Goal: Use online tool/utility: Utilize a website feature to perform a specific function

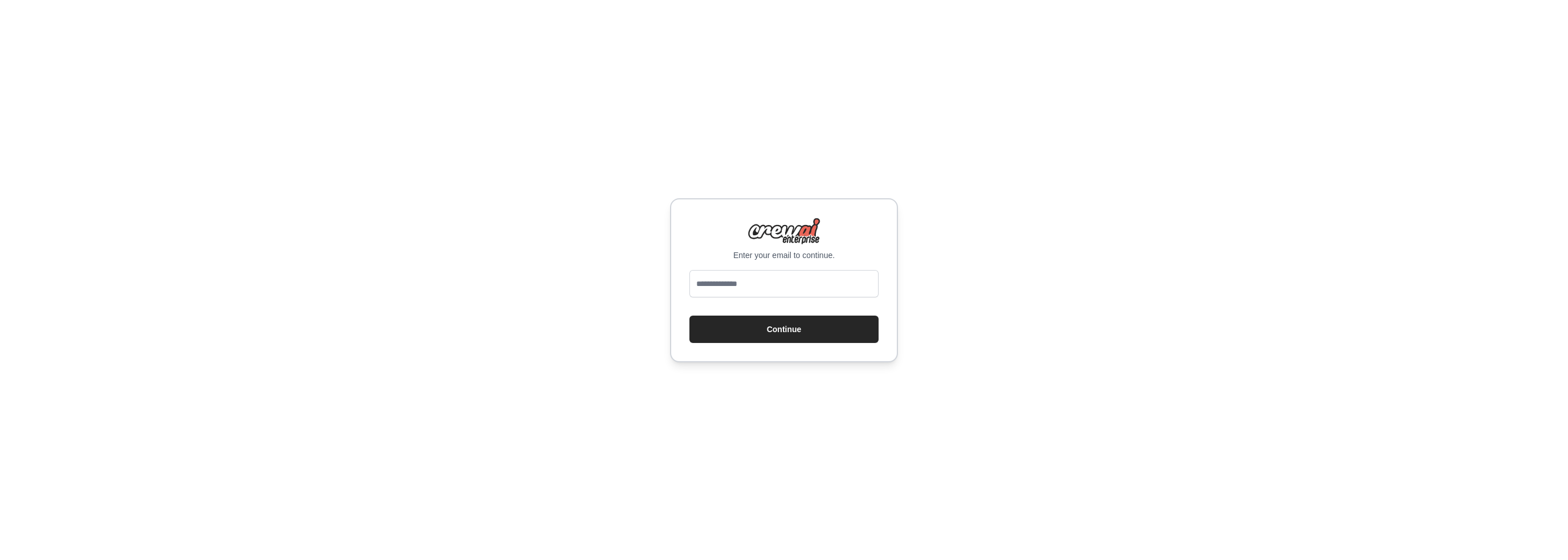
click at [752, 287] on input "email" at bounding box center [784, 284] width 189 height 27
type input "**********"
click at [689, 315] on button "Continue" at bounding box center [784, 329] width 189 height 27
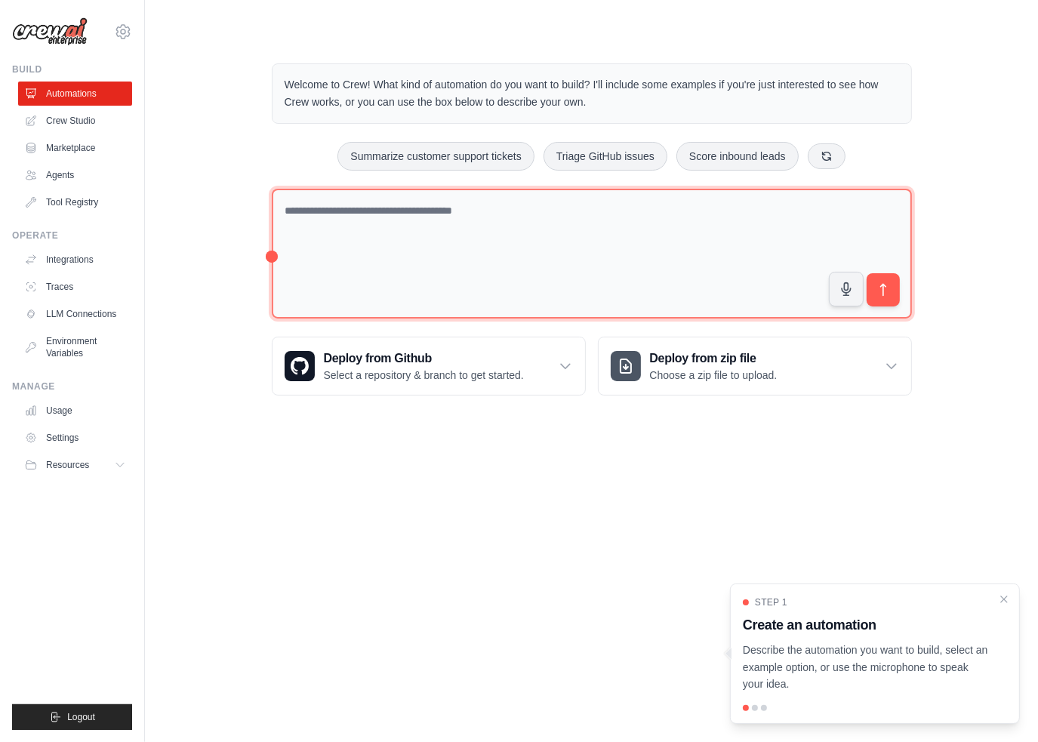
click at [472, 262] on textarea at bounding box center [592, 254] width 640 height 131
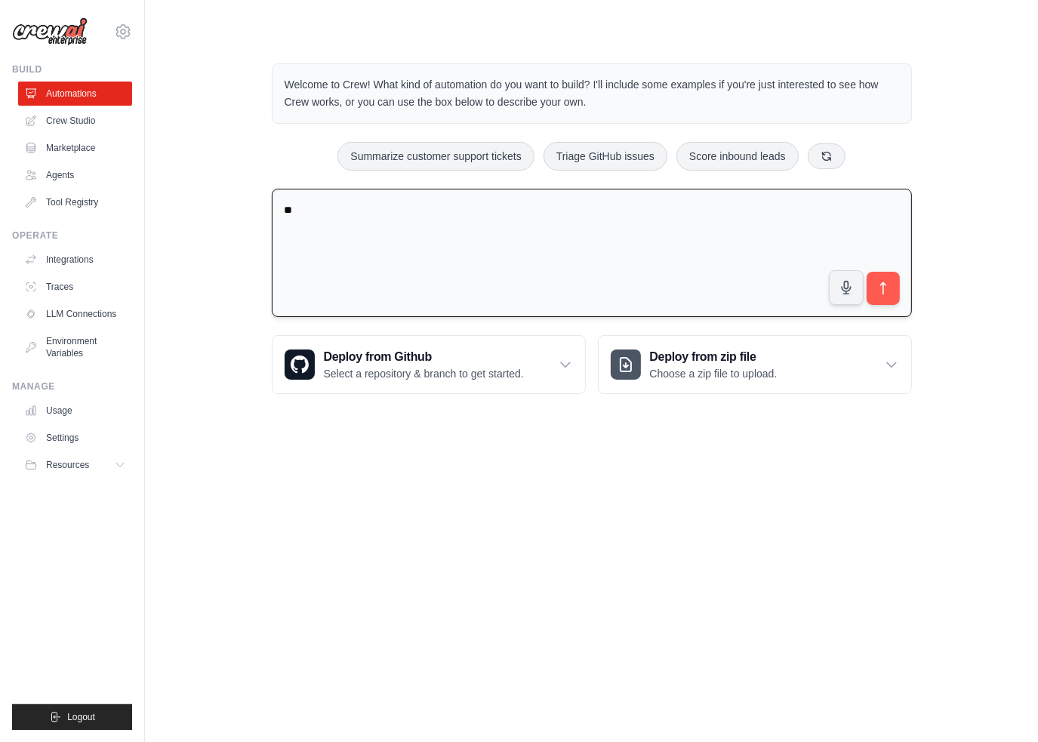
type textarea "*"
click at [480, 205] on textarea at bounding box center [592, 253] width 640 height 129
type textarea "**********"
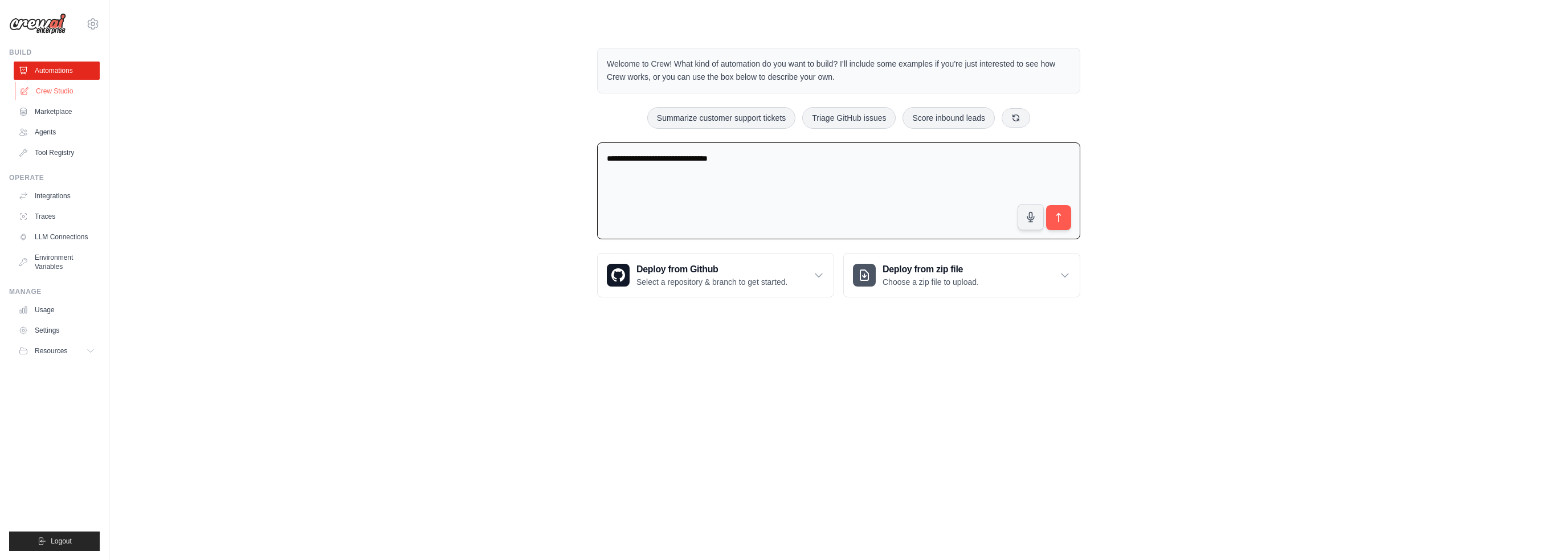
click at [57, 89] on link "Crew Studio" at bounding box center [58, 91] width 86 height 18
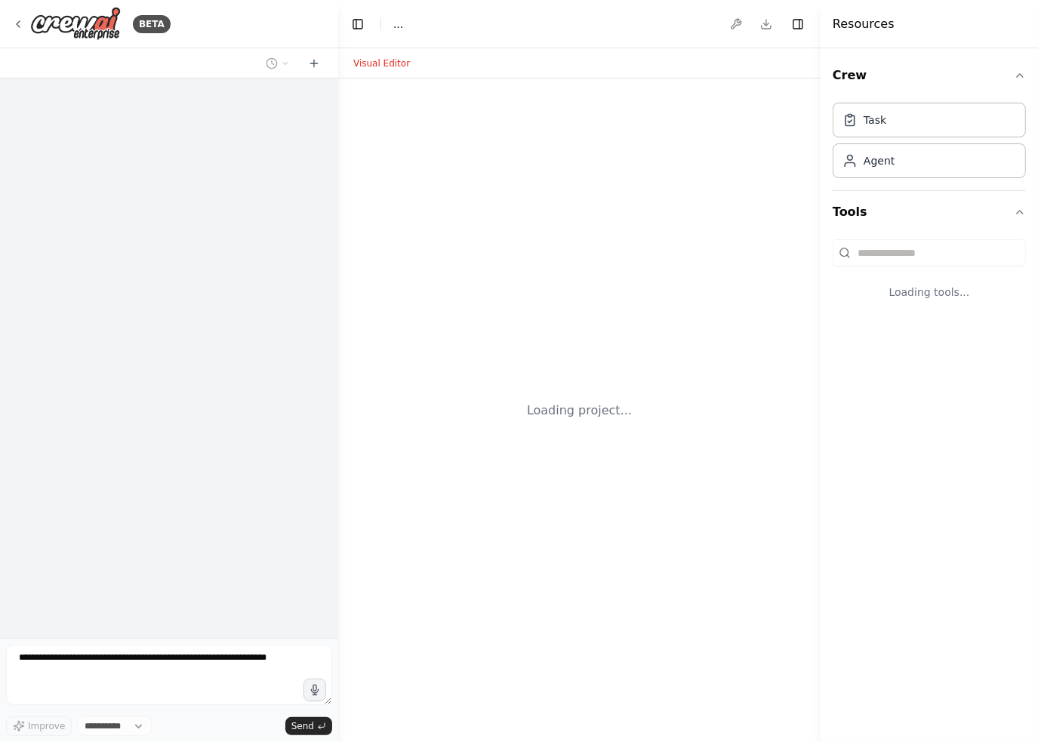
select select "****"
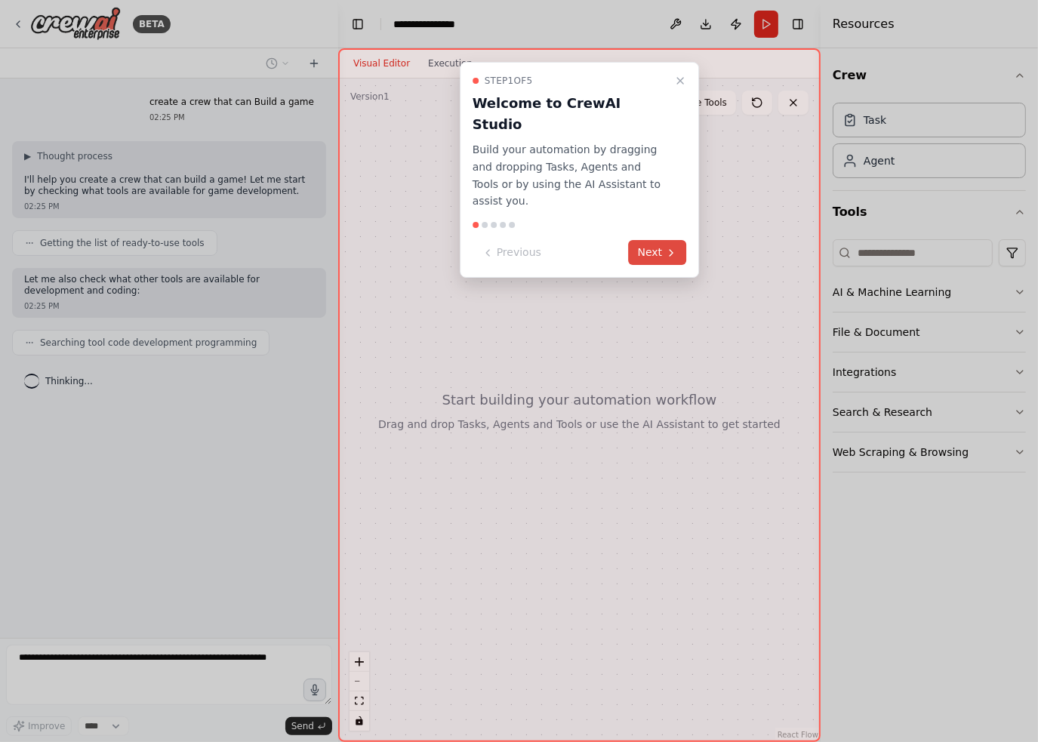
click at [667, 247] on icon at bounding box center [671, 253] width 12 height 12
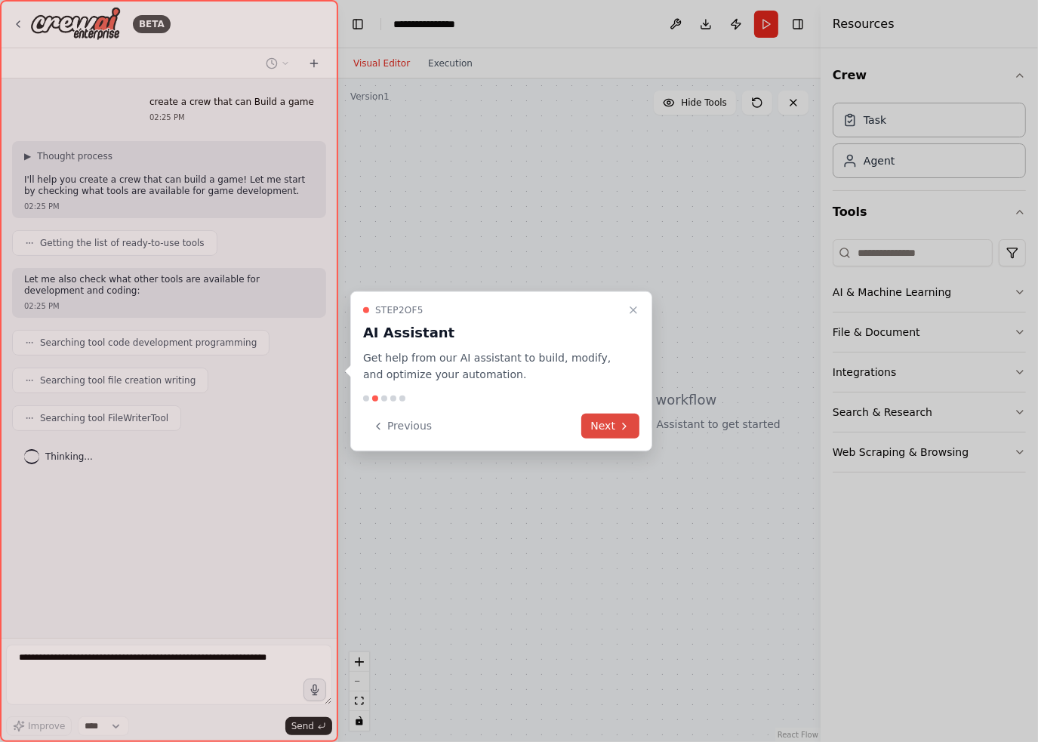
click at [614, 429] on button "Next" at bounding box center [610, 426] width 58 height 25
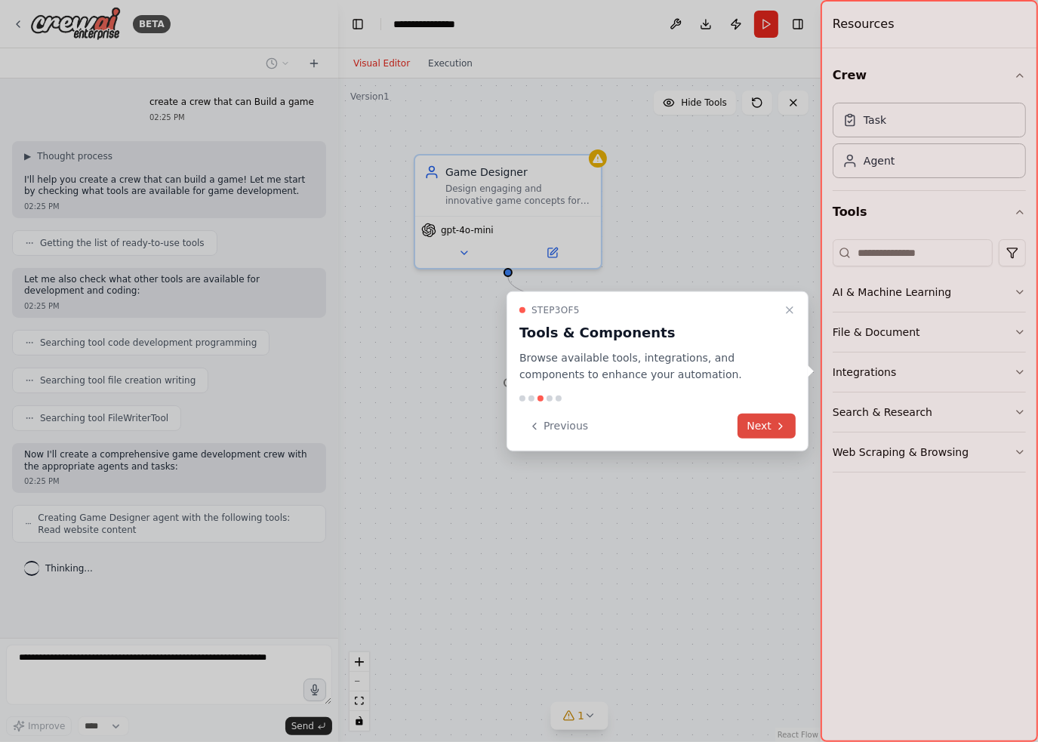
click at [771, 417] on button "Next" at bounding box center [766, 426] width 58 height 25
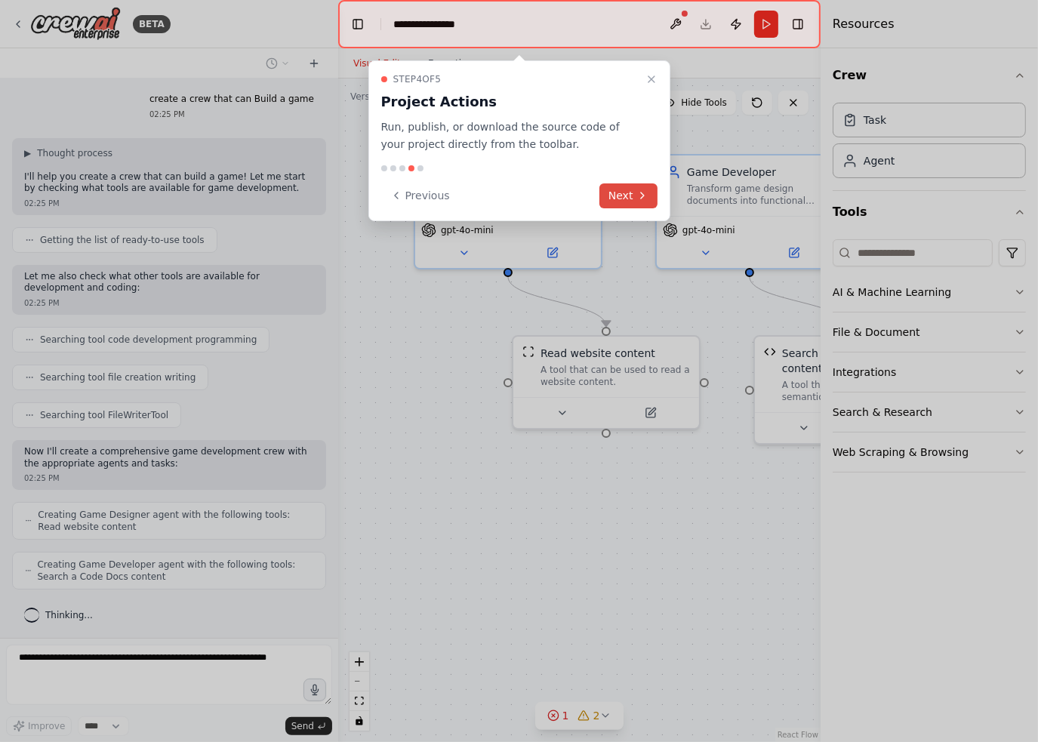
scroll to position [52, 0]
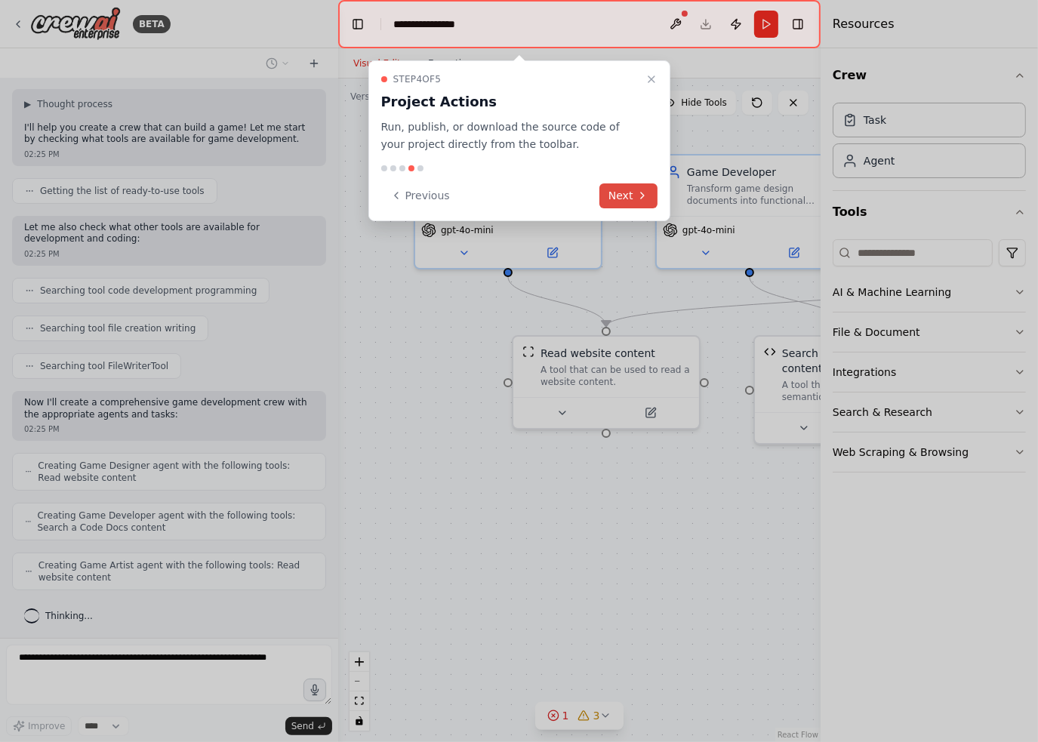
click at [636, 192] on icon at bounding box center [642, 195] width 12 height 12
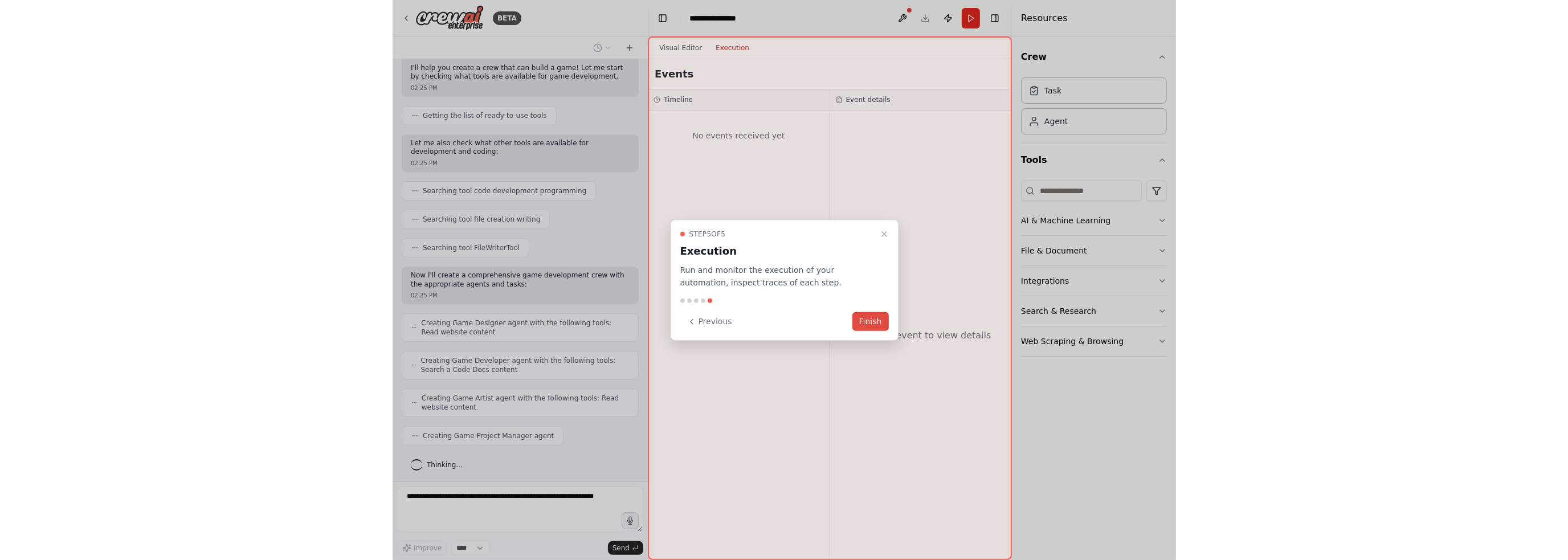
scroll to position [134, 0]
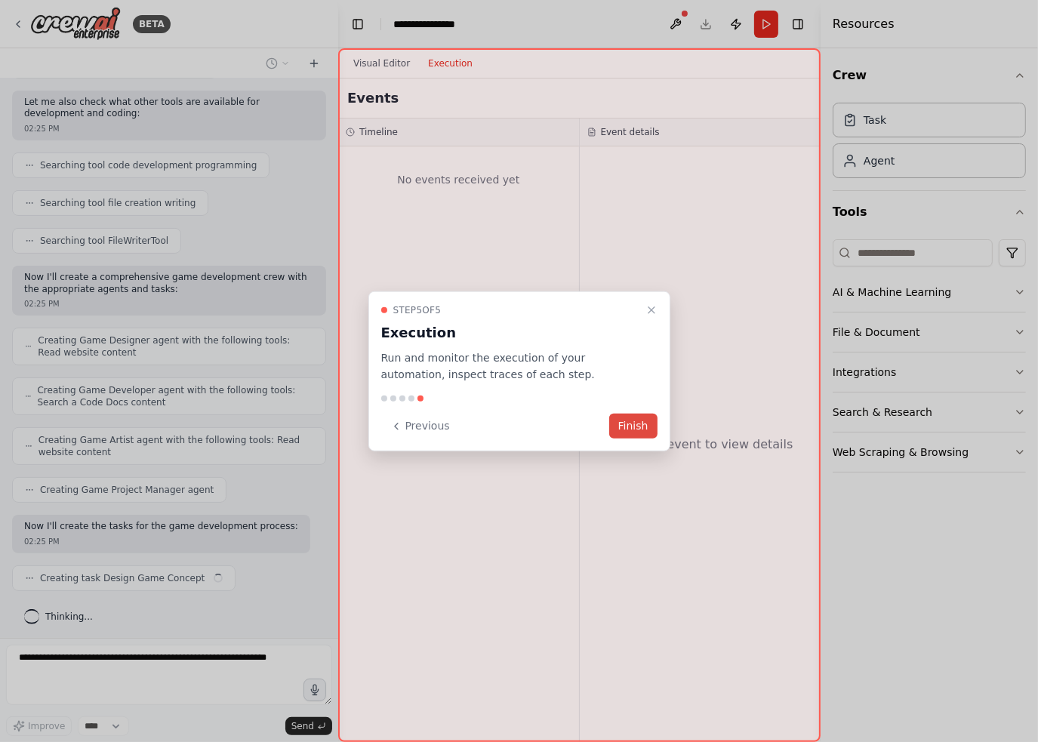
click at [646, 433] on button "Finish" at bounding box center [633, 426] width 48 height 25
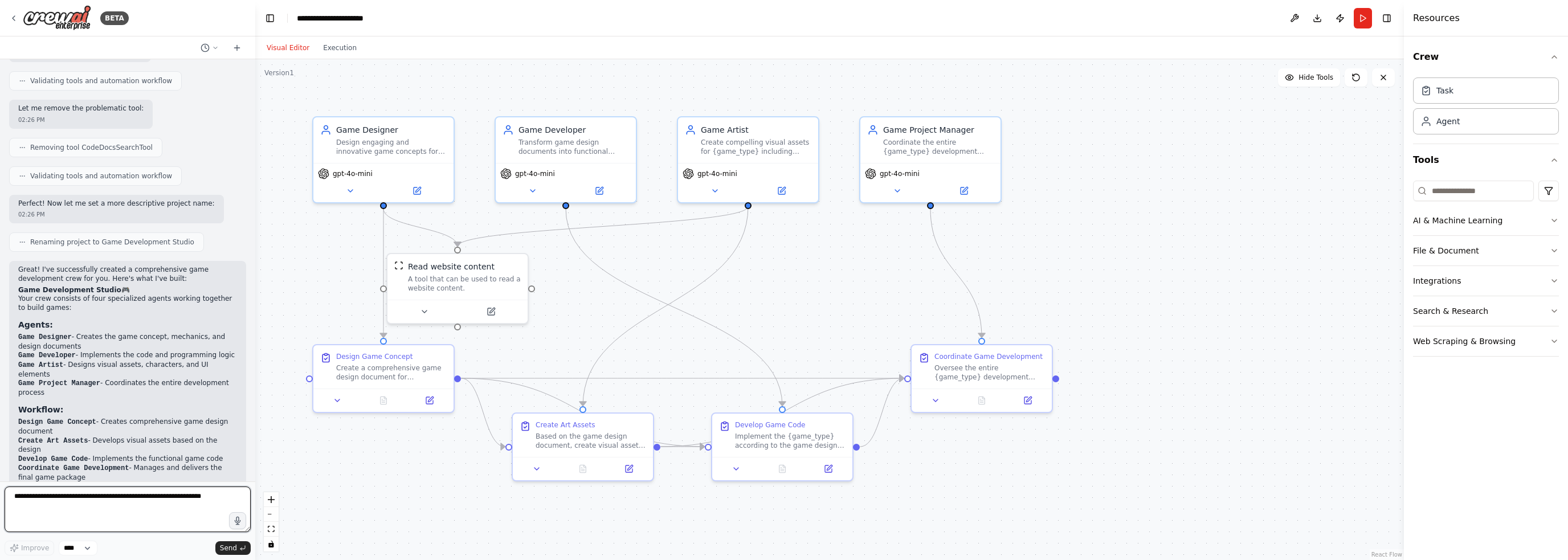
scroll to position [958, 0]
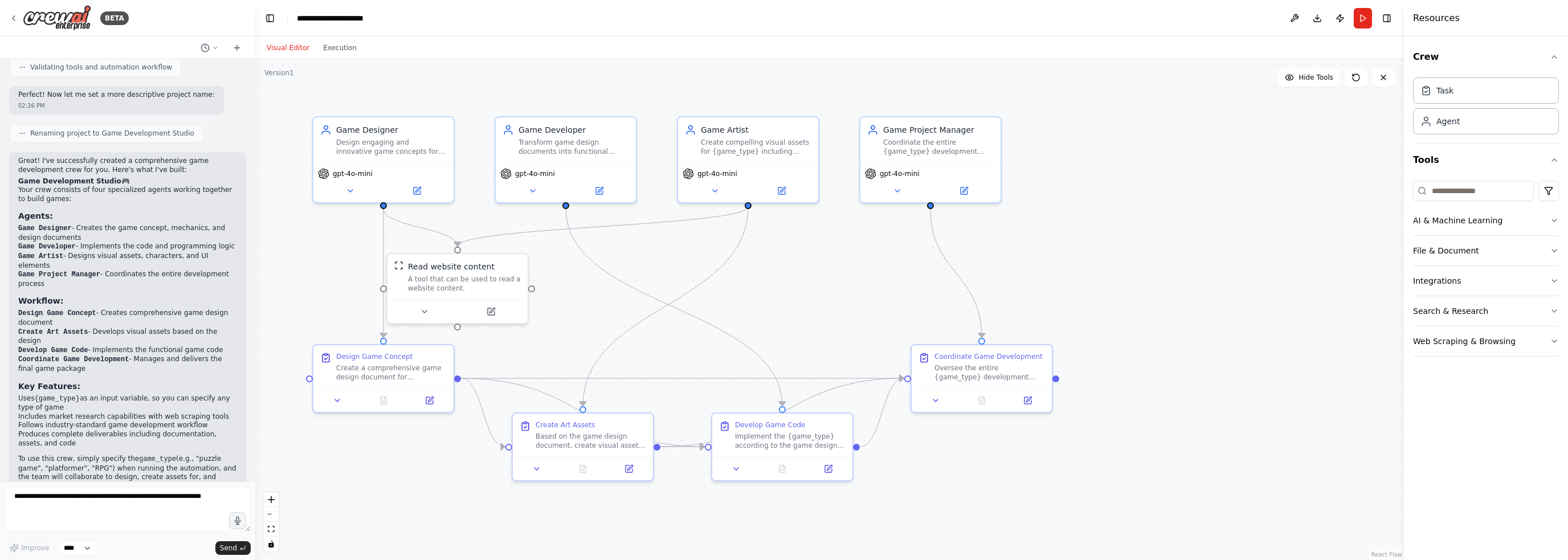
click at [6, 17] on div "BETA" at bounding box center [128, 18] width 255 height 36
click at [16, 17] on icon at bounding box center [14, 18] width 9 height 9
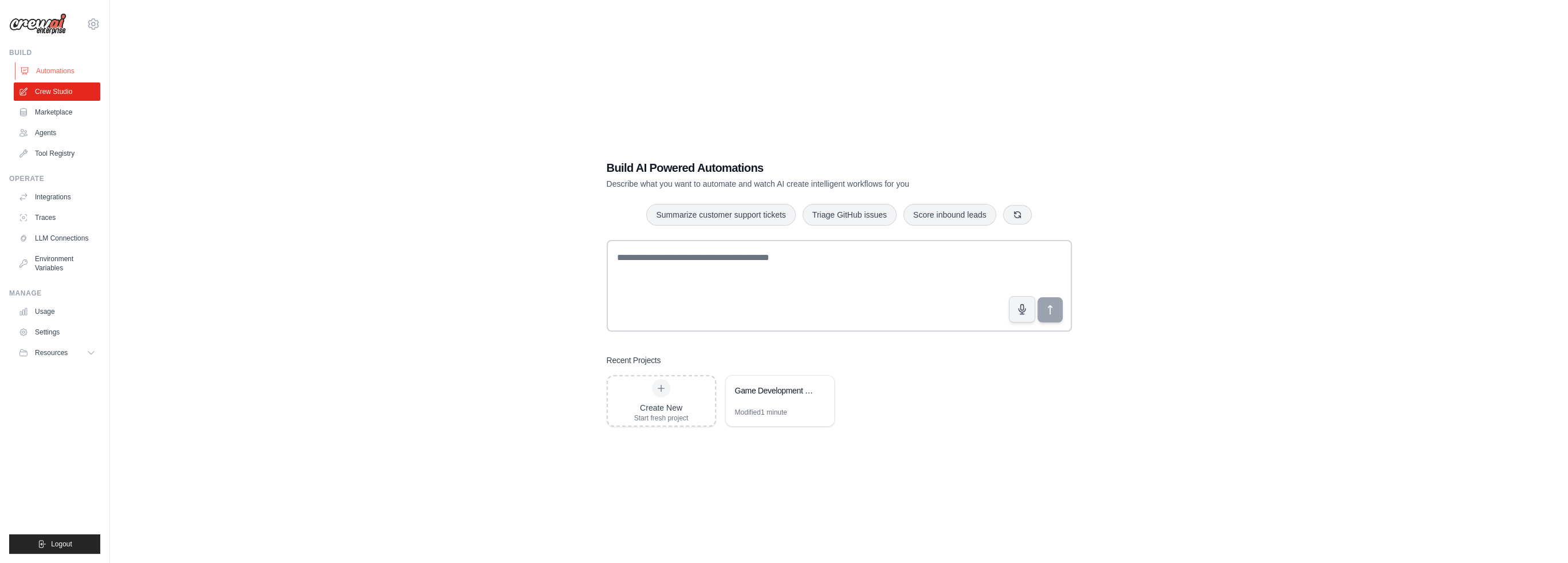
click at [53, 73] on link "Automations" at bounding box center [58, 71] width 87 height 18
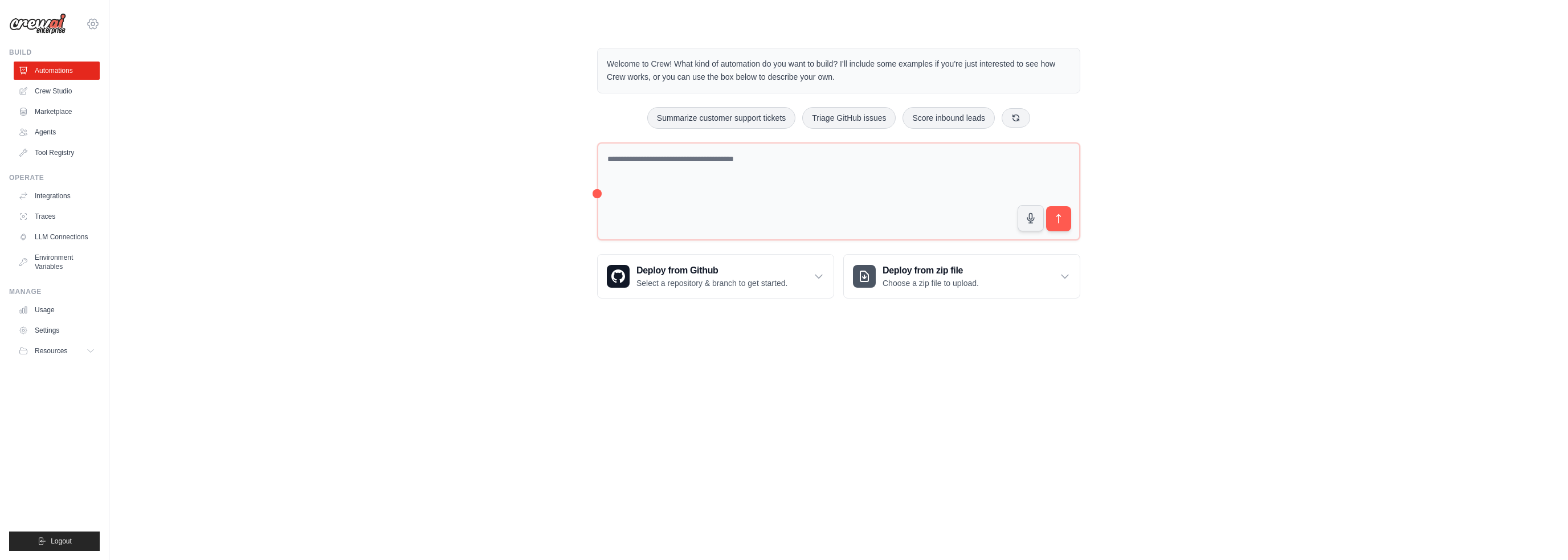
click at [94, 23] on icon at bounding box center [93, 23] width 4 height 4
click at [85, 72] on link "Settings" at bounding box center [93, 76] width 100 height 20
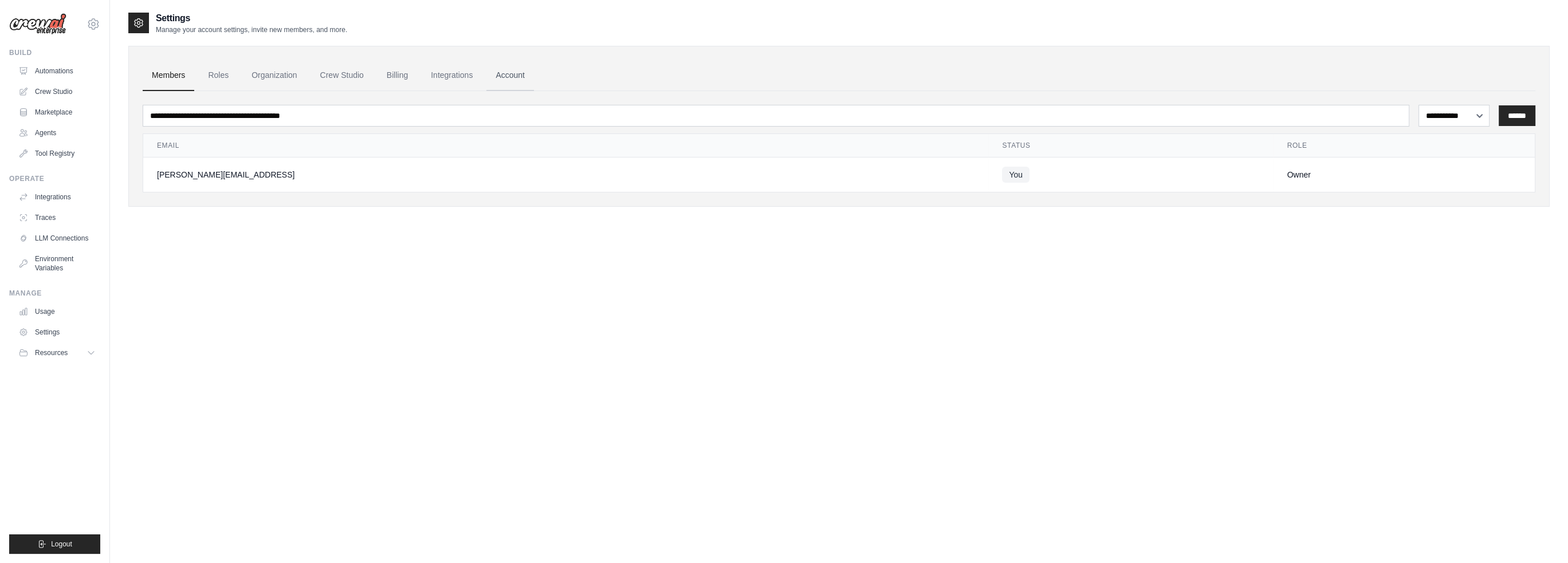
click at [526, 71] on link "Account" at bounding box center [510, 75] width 48 height 31
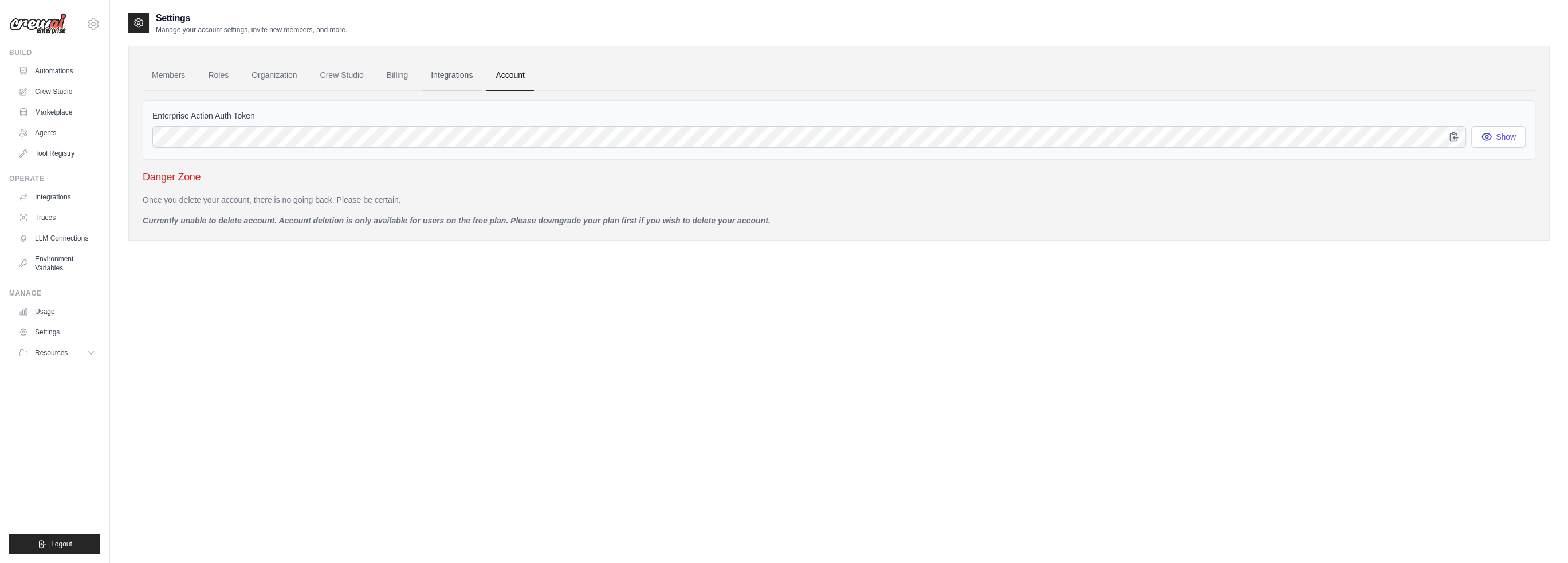
click at [474, 77] on link "Integrations" at bounding box center [451, 75] width 60 height 31
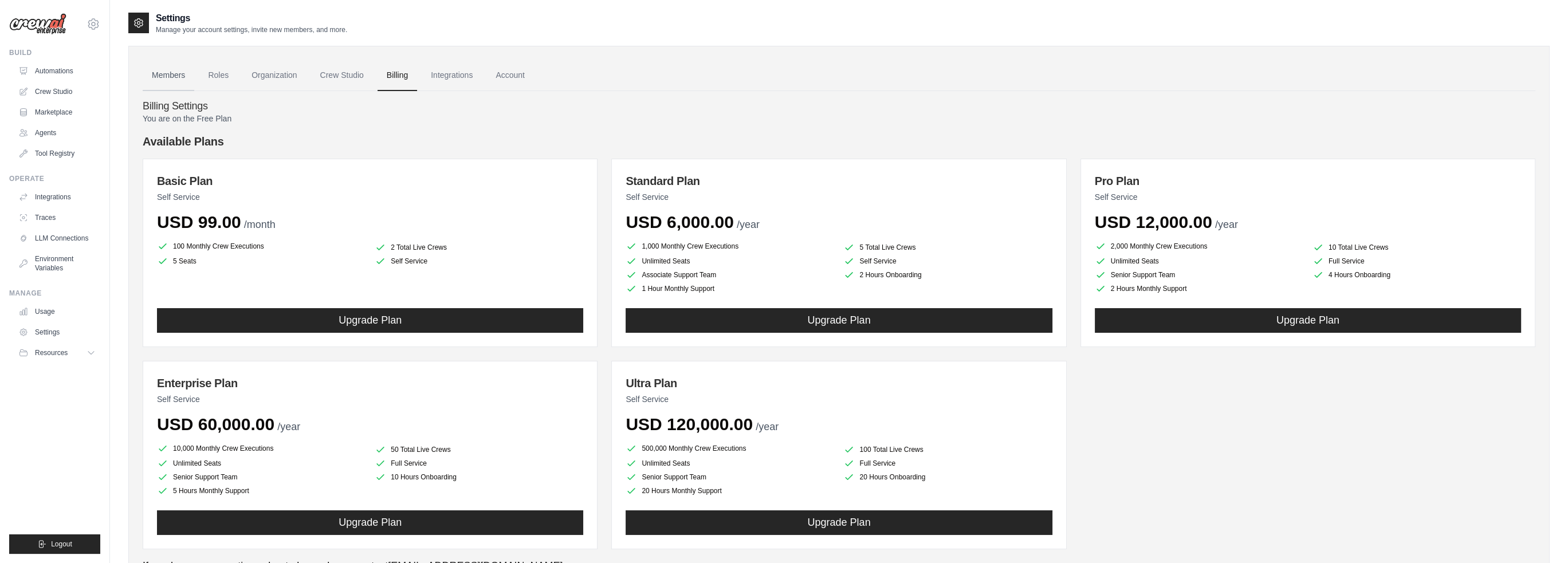
click at [177, 74] on link "Members" at bounding box center [168, 75] width 52 height 31
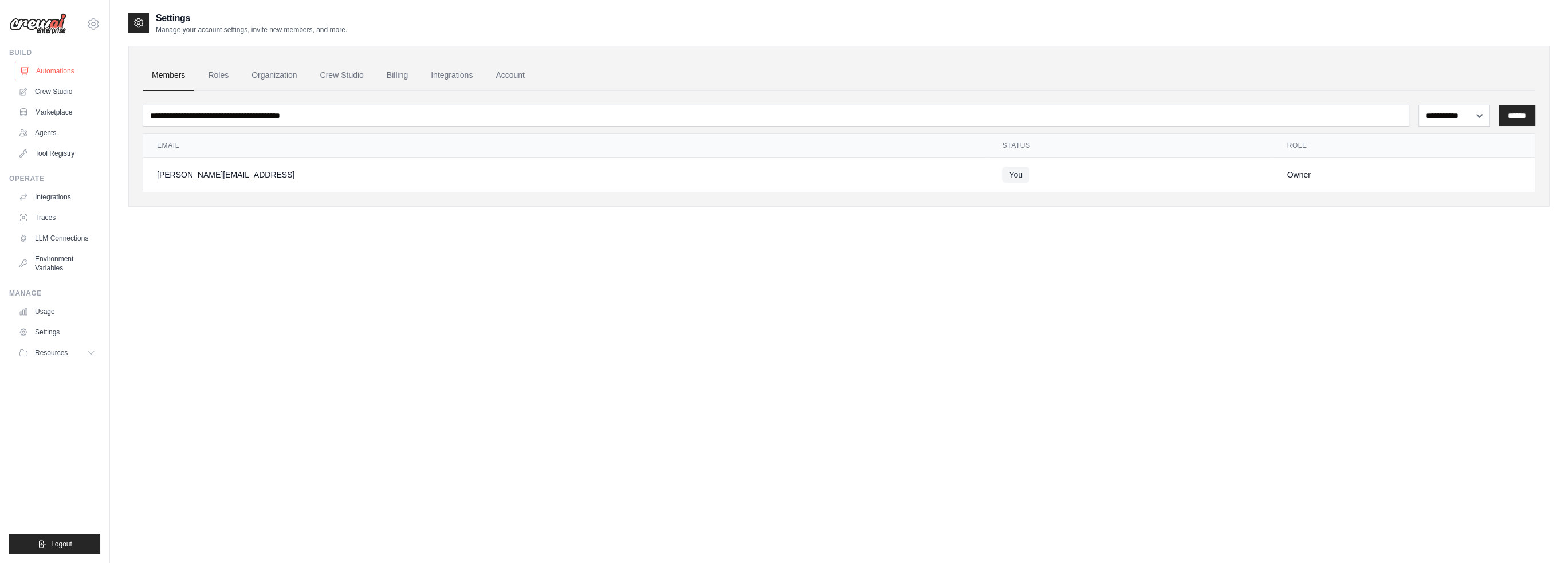
click at [57, 68] on link "Automations" at bounding box center [58, 71] width 87 height 18
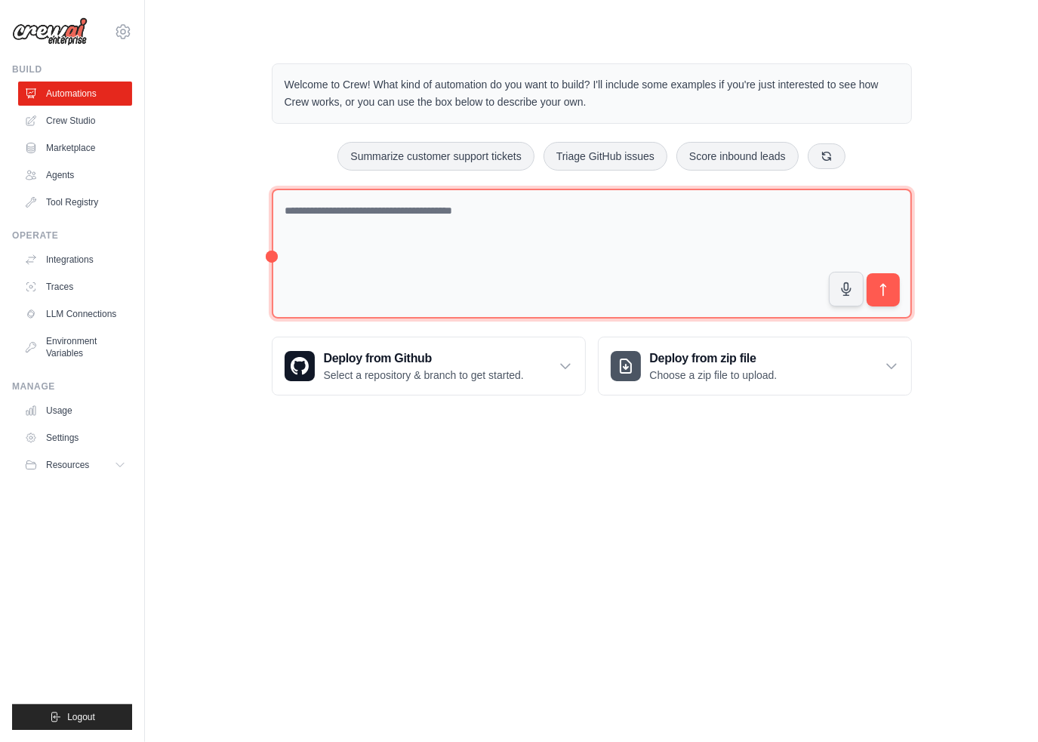
click at [375, 248] on textarea at bounding box center [592, 254] width 640 height 131
paste textarea "**********"
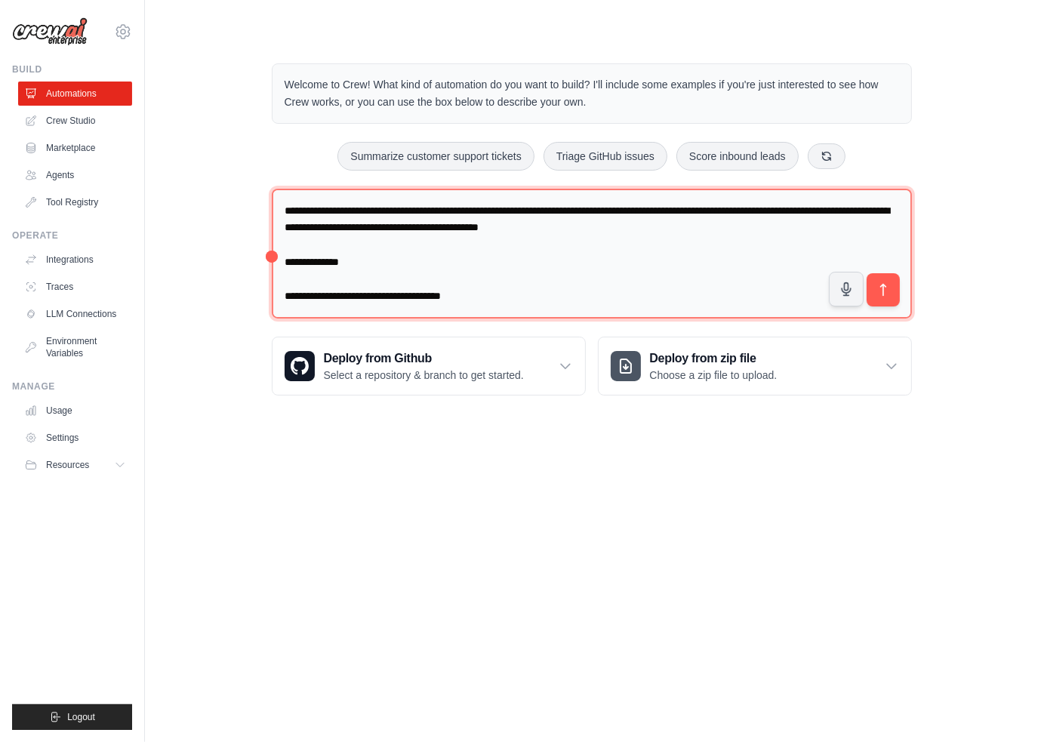
scroll to position [1875, 0]
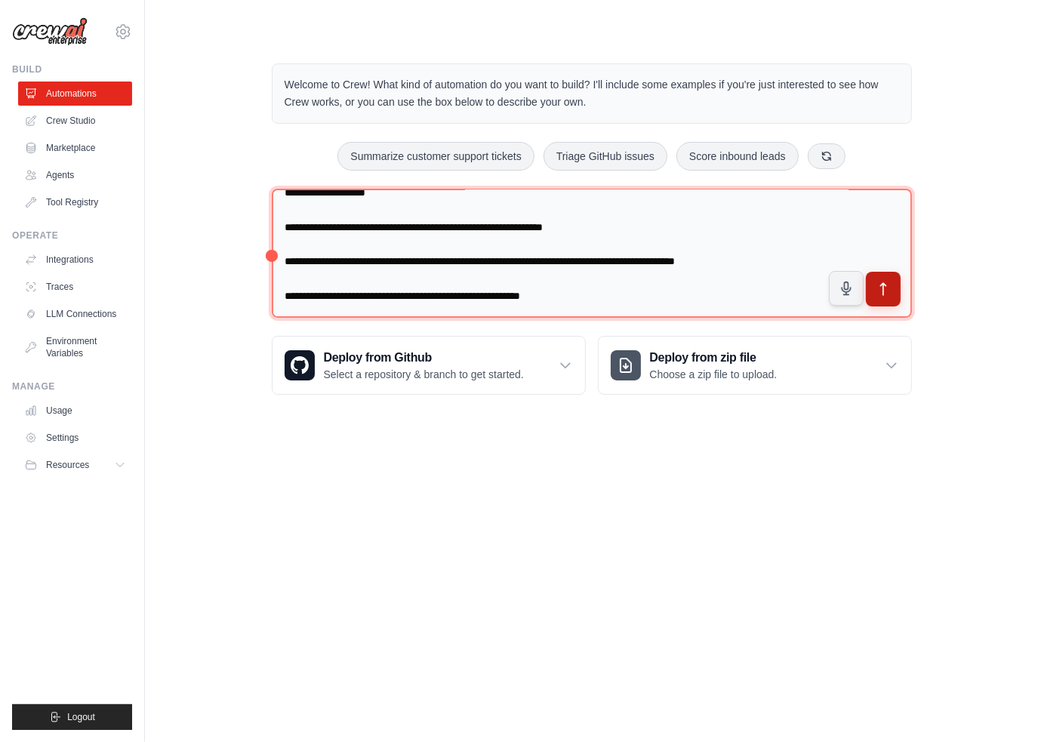
type textarea "**********"
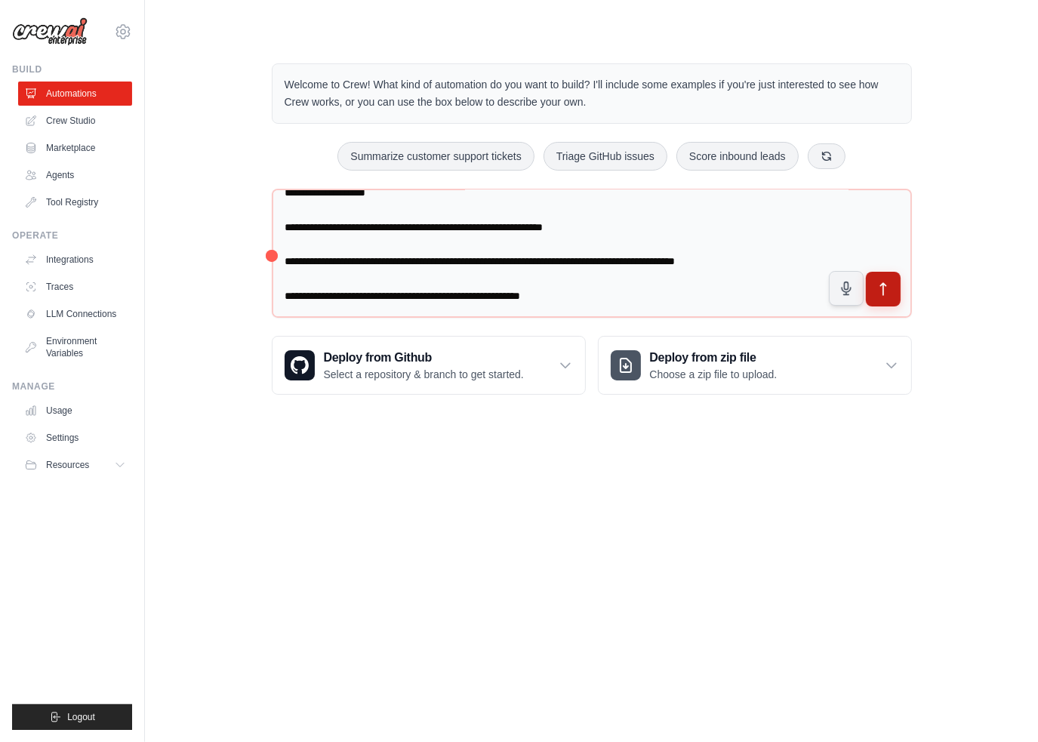
click at [886, 289] on icon "submit" at bounding box center [883, 290] width 16 height 16
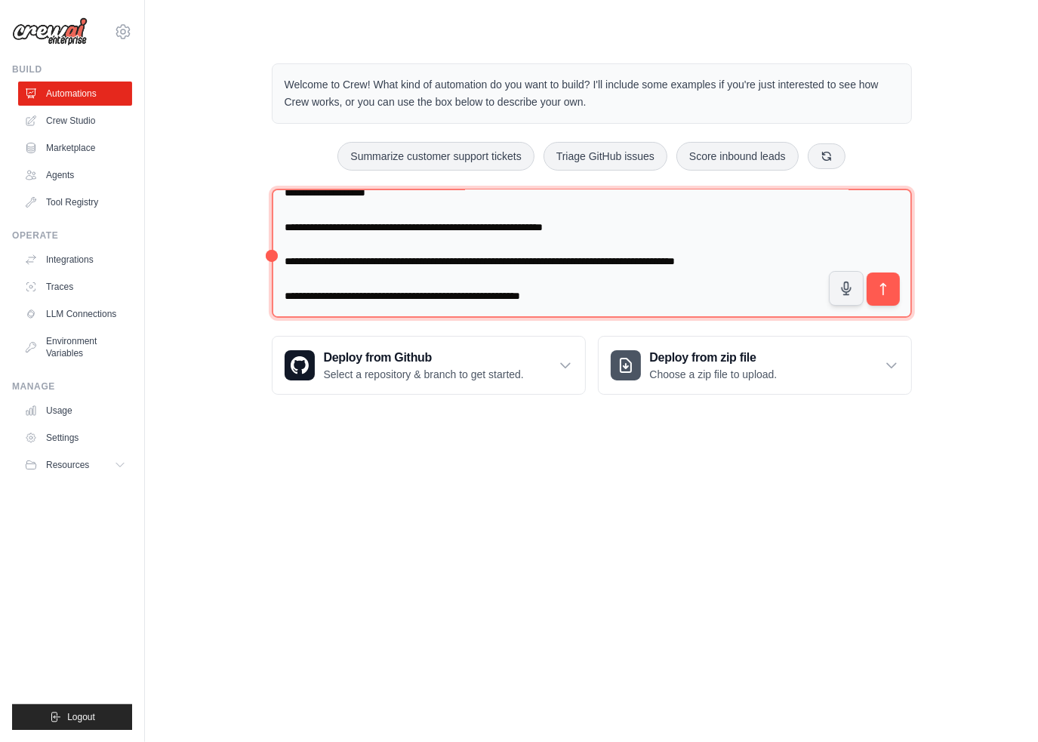
click at [354, 226] on textarea at bounding box center [592, 254] width 640 height 130
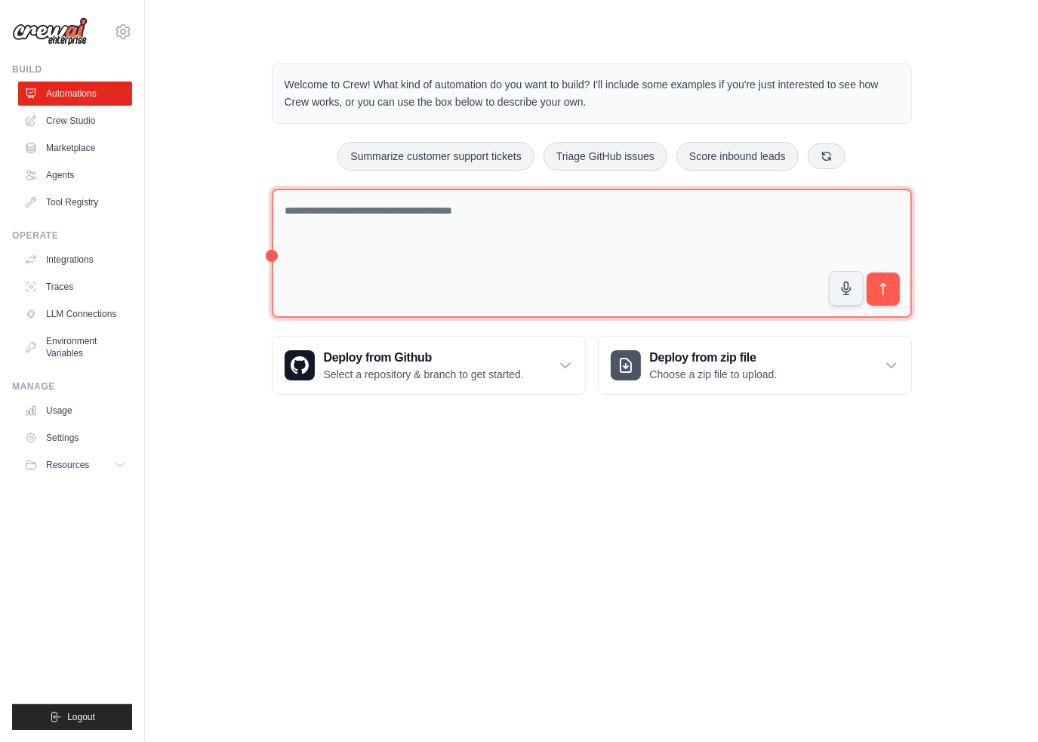
scroll to position [0, 0]
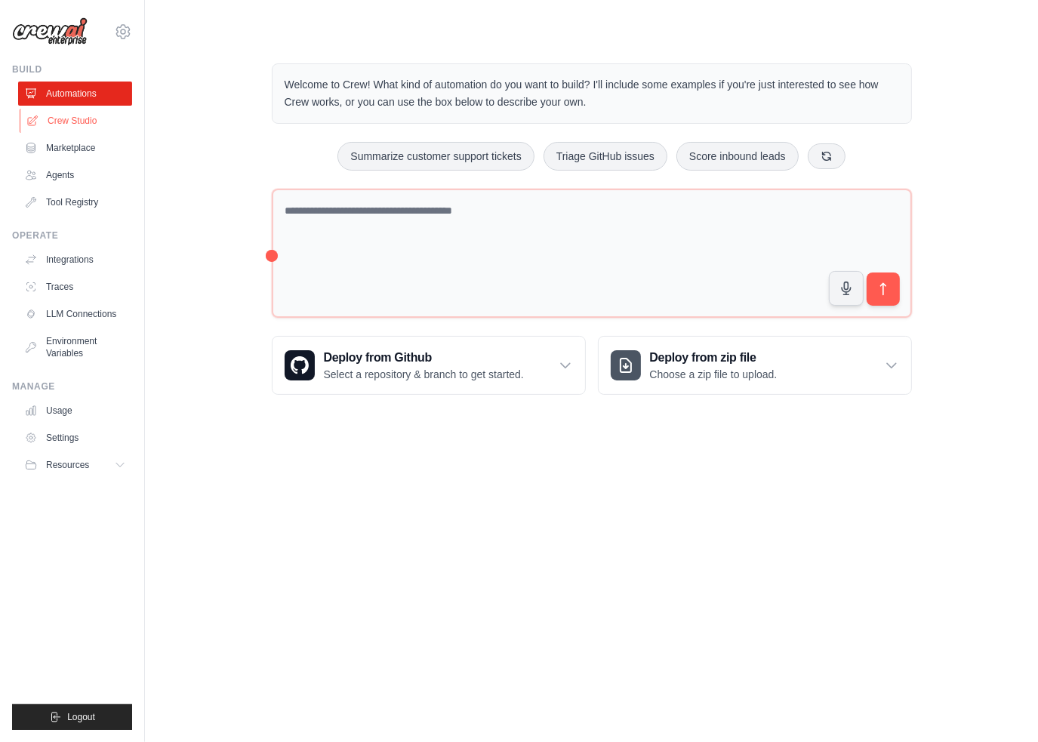
click at [75, 115] on link "Crew Studio" at bounding box center [77, 121] width 114 height 24
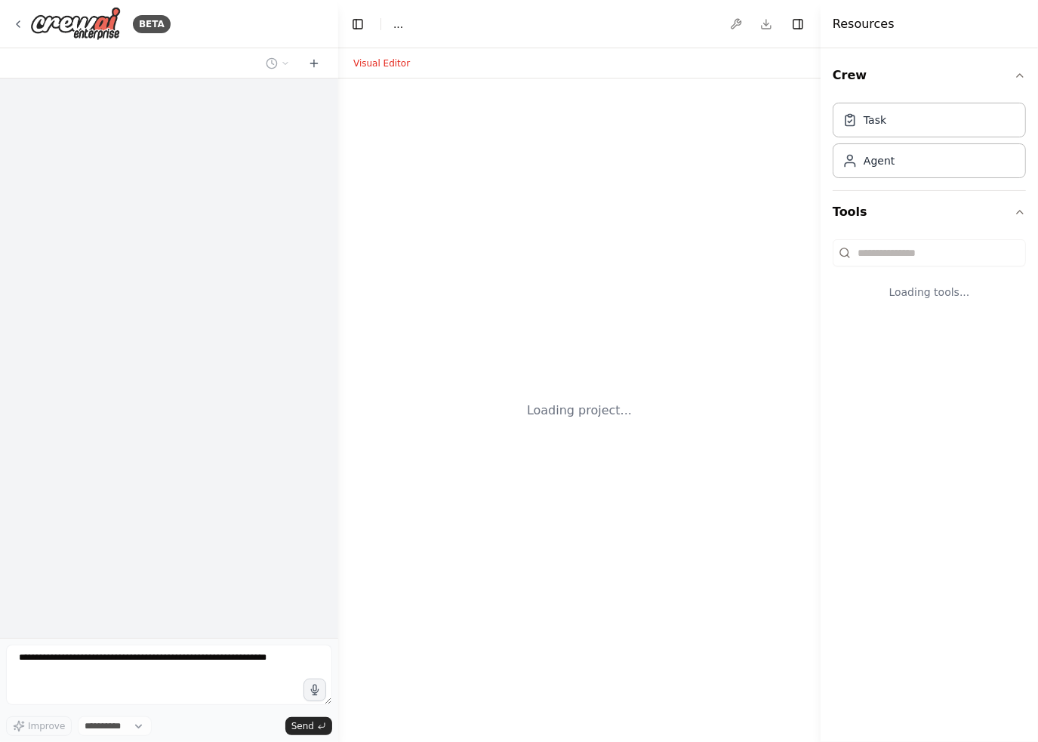
select select "****"
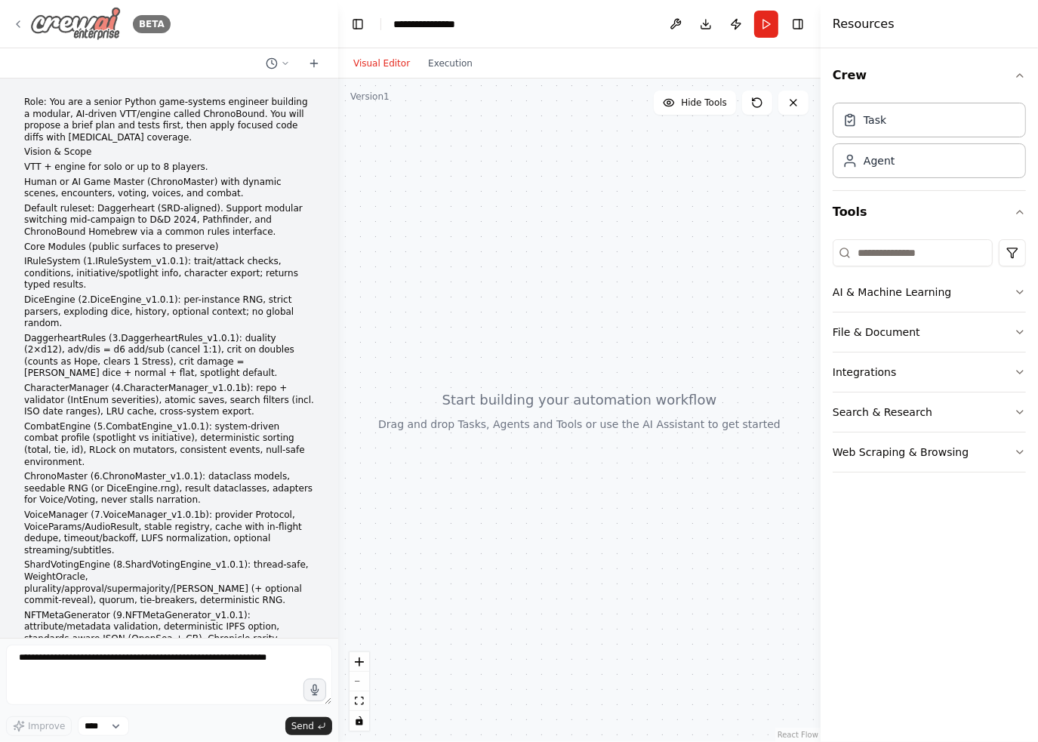
click at [14, 20] on icon at bounding box center [18, 24] width 12 height 12
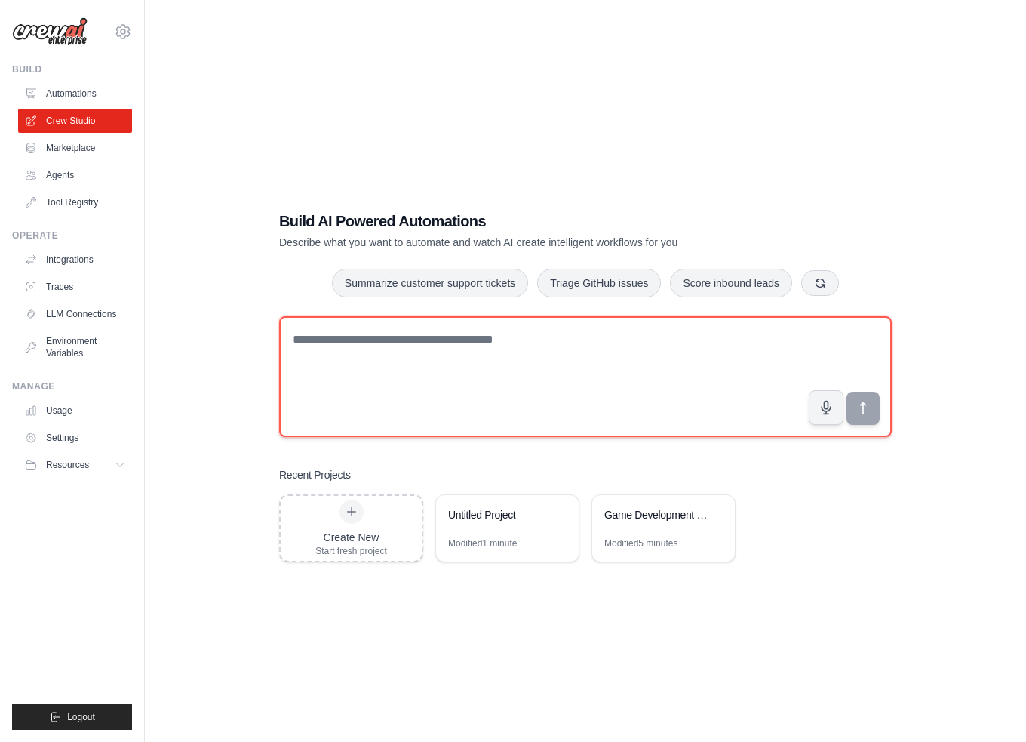
drag, startPoint x: 537, startPoint y: 354, endPoint x: 382, endPoint y: 337, distance: 155.6
click at [392, 337] on textarea at bounding box center [585, 376] width 613 height 121
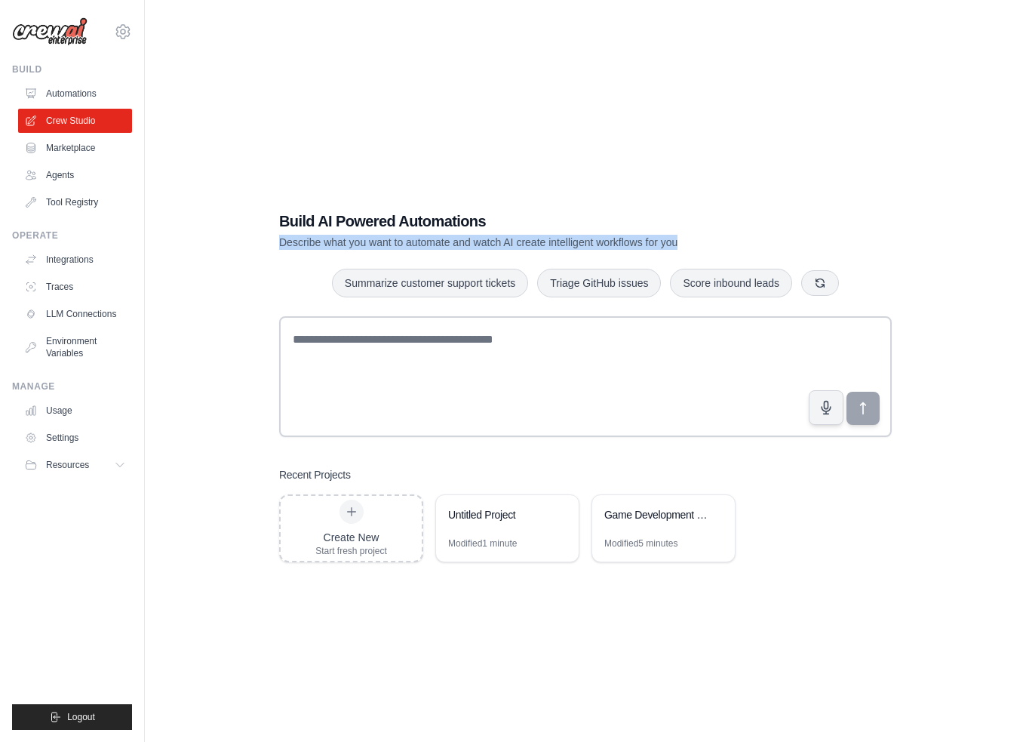
drag, startPoint x: 279, startPoint y: 245, endPoint x: 713, endPoint y: 241, distance: 434.0
click at [713, 241] on p "Describe what you want to automate and watch AI create intelligent workflows fo…" at bounding box center [532, 242] width 507 height 15
copy p "Describe what you want to automate and watch AI create intelligent workflows fo…"
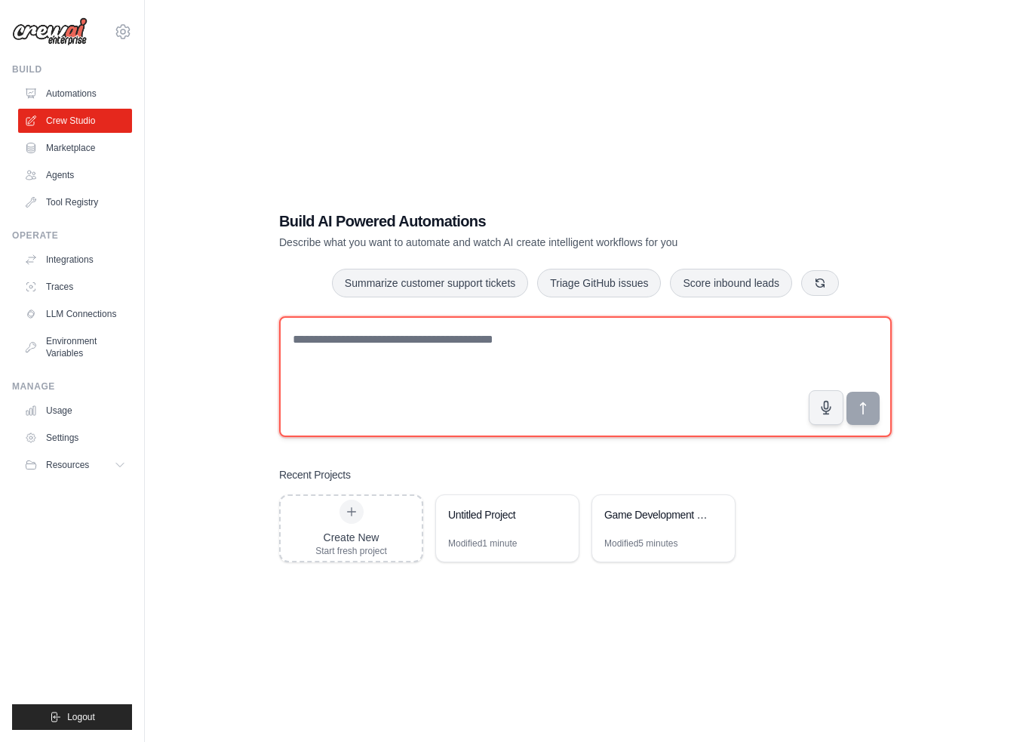
click at [457, 331] on textarea at bounding box center [585, 376] width 613 height 121
paste textarea "**********"
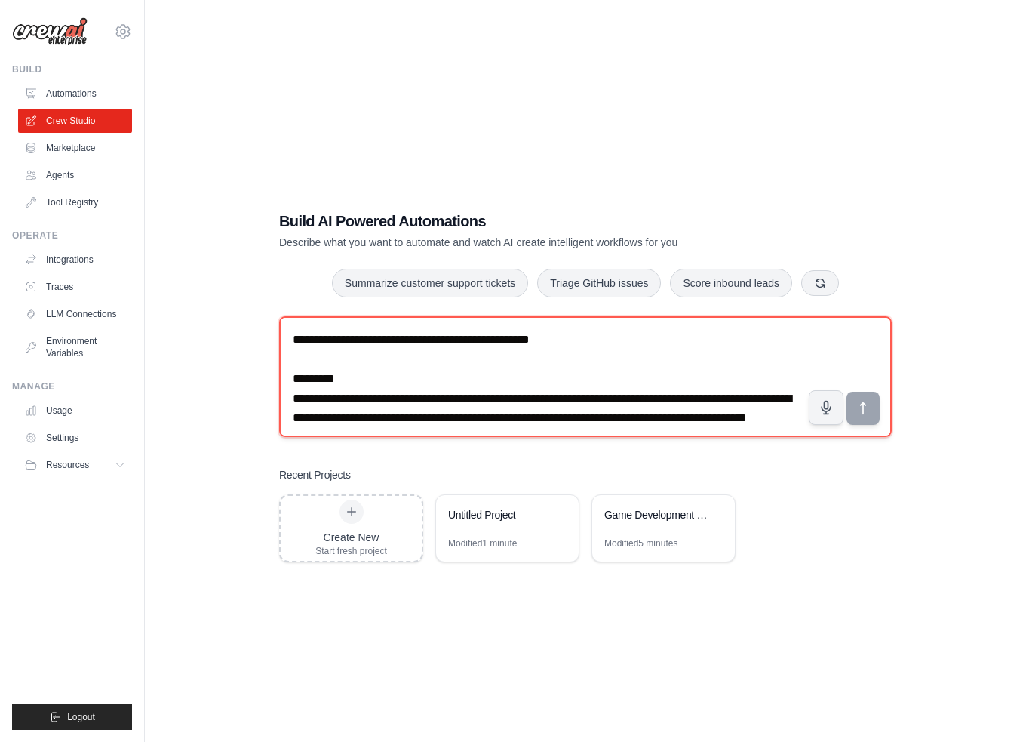
scroll to position [1991, 0]
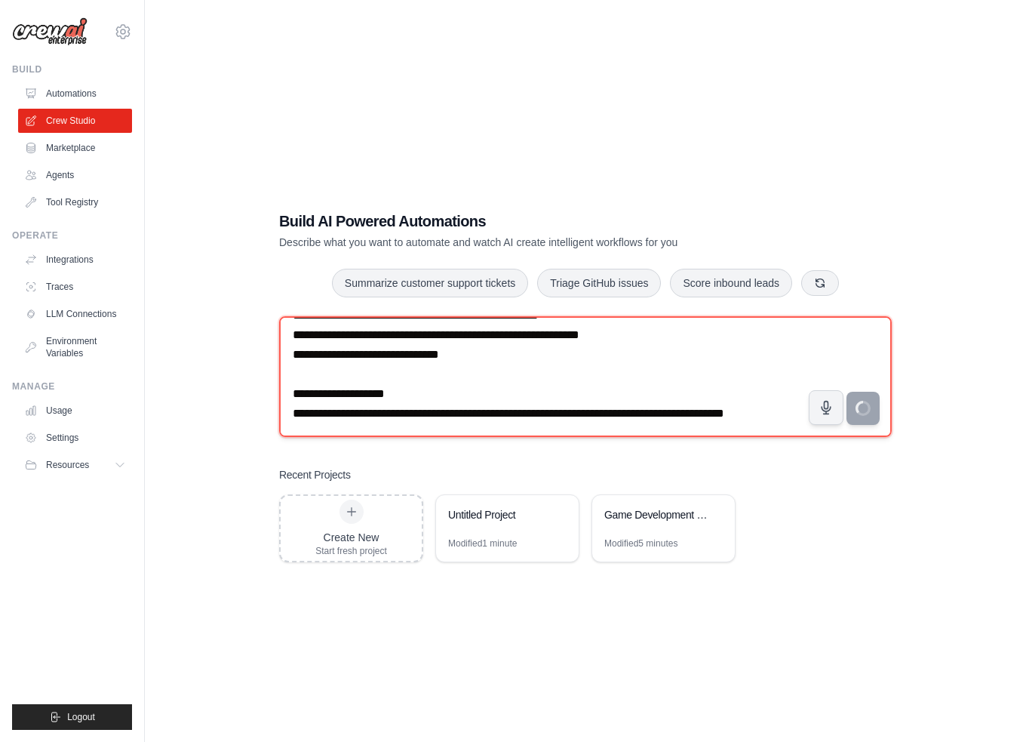
type textarea "**********"
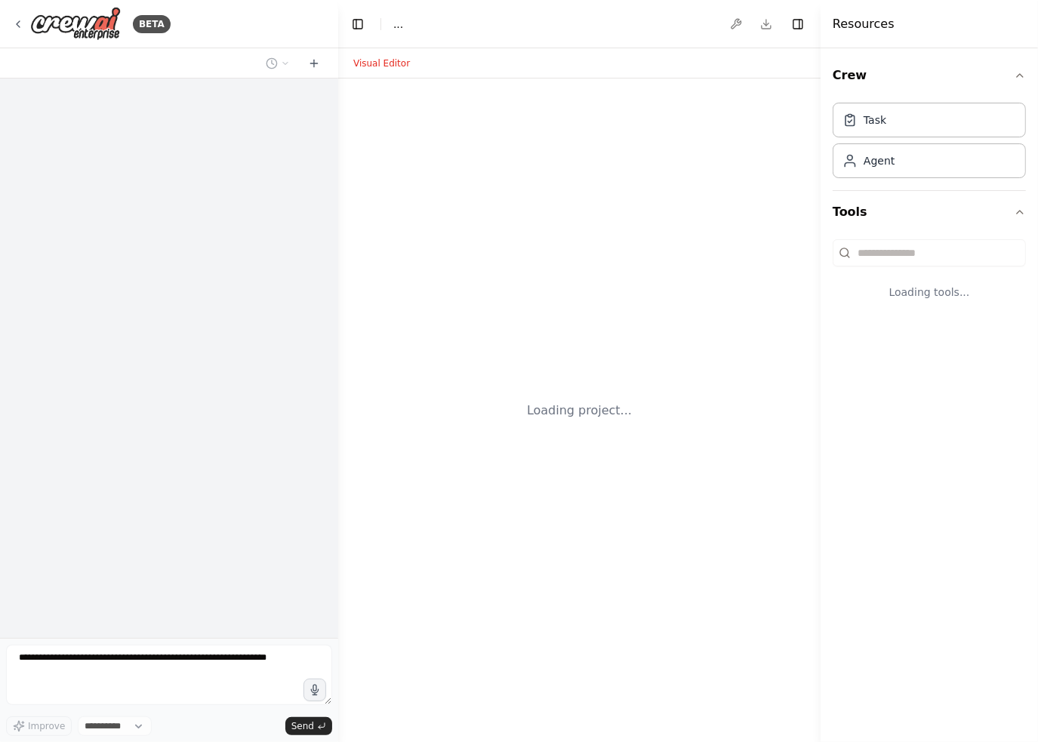
select select "****"
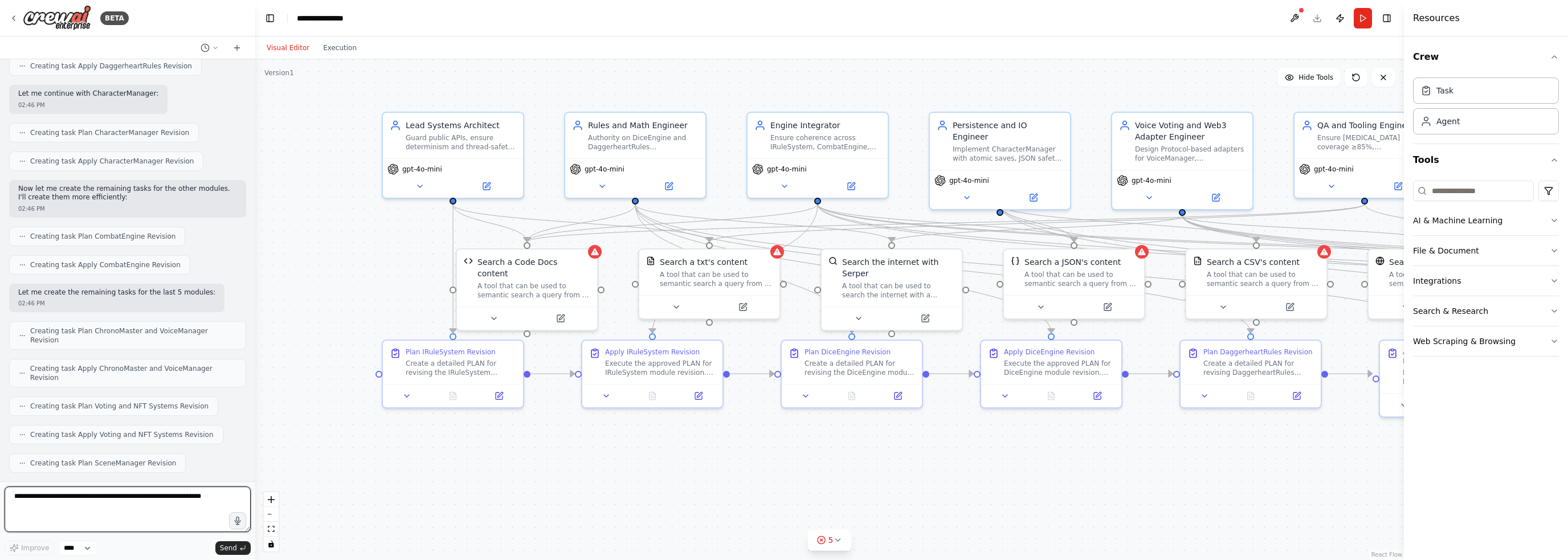
scroll to position [1964, 0]
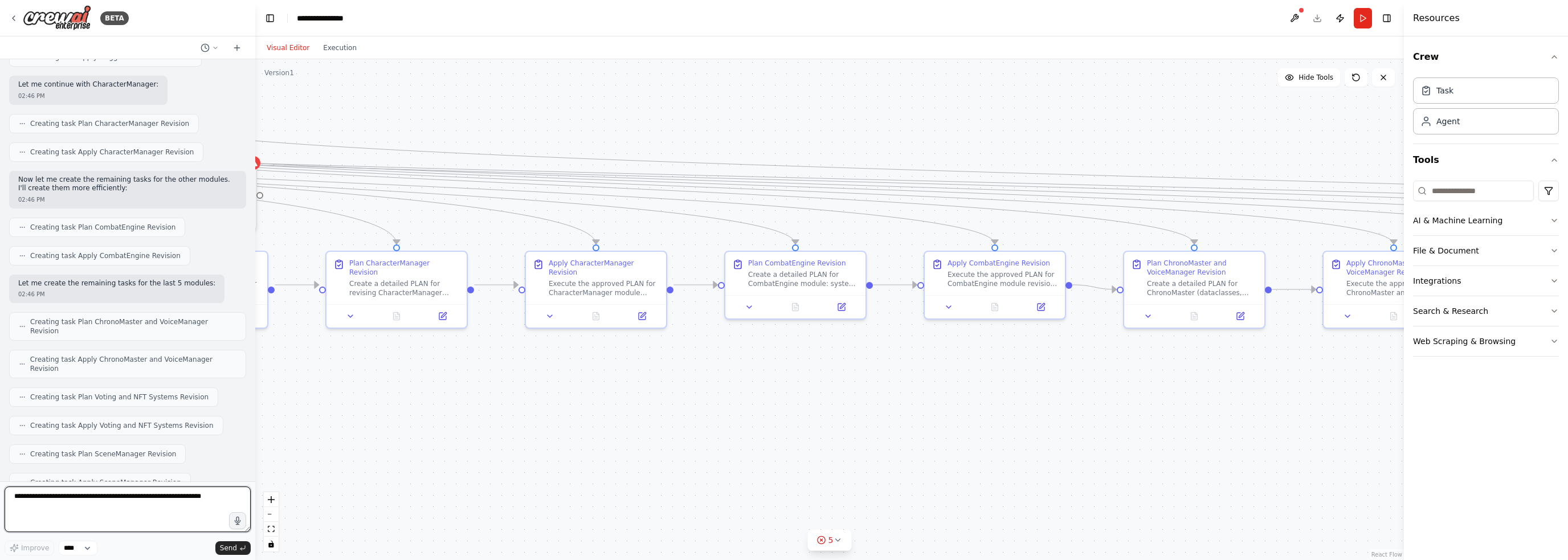
drag, startPoint x: 1184, startPoint y: 455, endPoint x: 0, endPoint y: 358, distance: 1188.0
click at [0, 358] on div "BETA Project: ChronoBound — Modular, AI-driven VTT/engine Objective Automate a …" at bounding box center [784, 280] width 1568 height 560
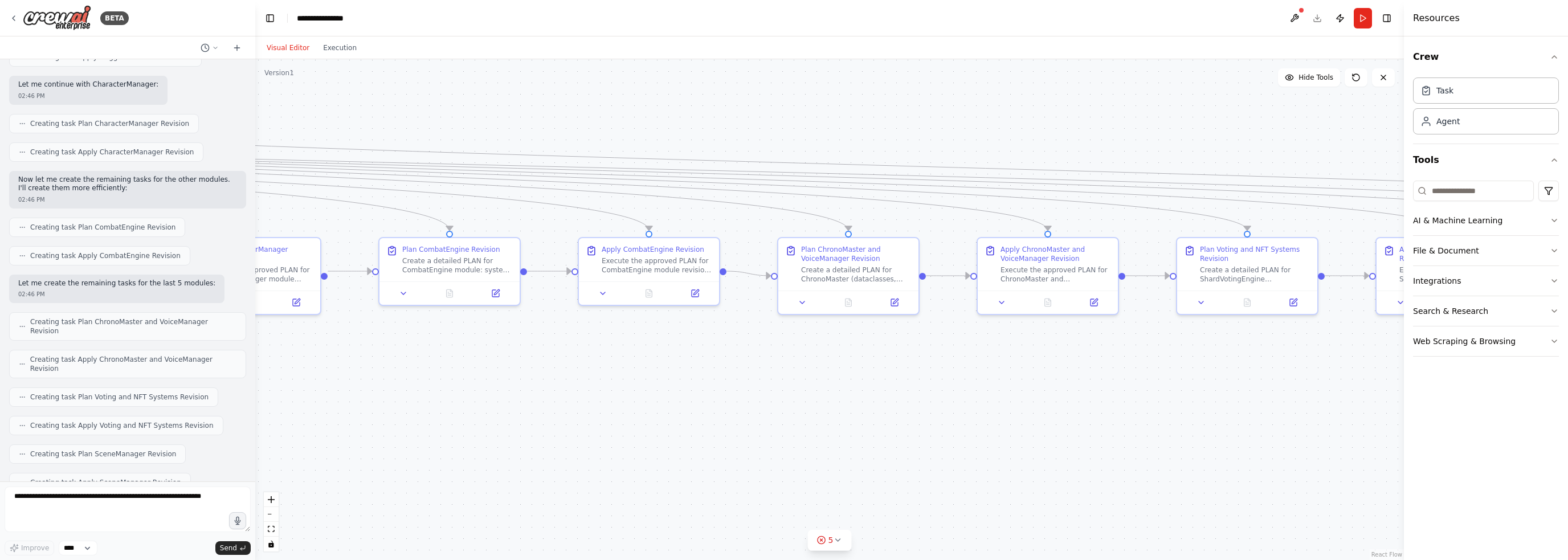
drag, startPoint x: 1150, startPoint y: 392, endPoint x: 482, endPoint y: 371, distance: 668.3
click at [498, 371] on div ".deletable-edge-delete-btn { width: 20px; height: 20px; border: 0px solid #ffff…" at bounding box center [829, 309] width 1148 height 500
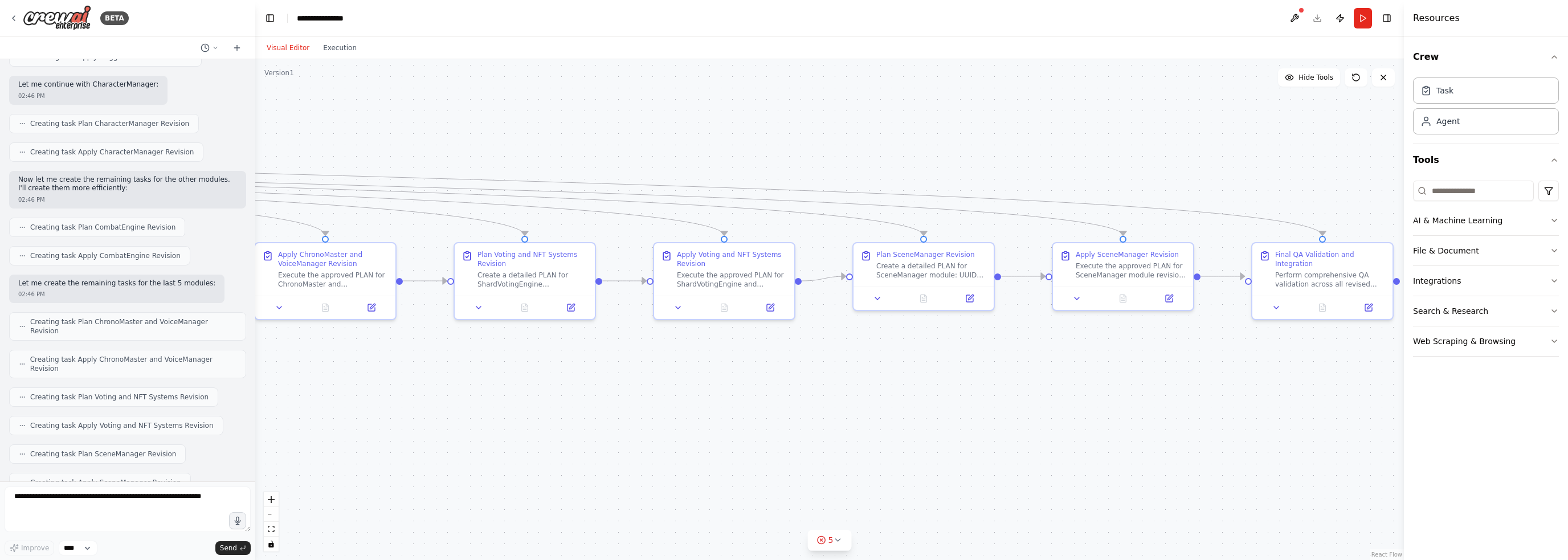
drag, startPoint x: 1242, startPoint y: 348, endPoint x: 615, endPoint y: 366, distance: 627.3
click at [630, 366] on div ".deletable-edge-delete-btn { width: 20px; height: 20px; border: 0px solid #ffff…" at bounding box center [829, 309] width 1148 height 500
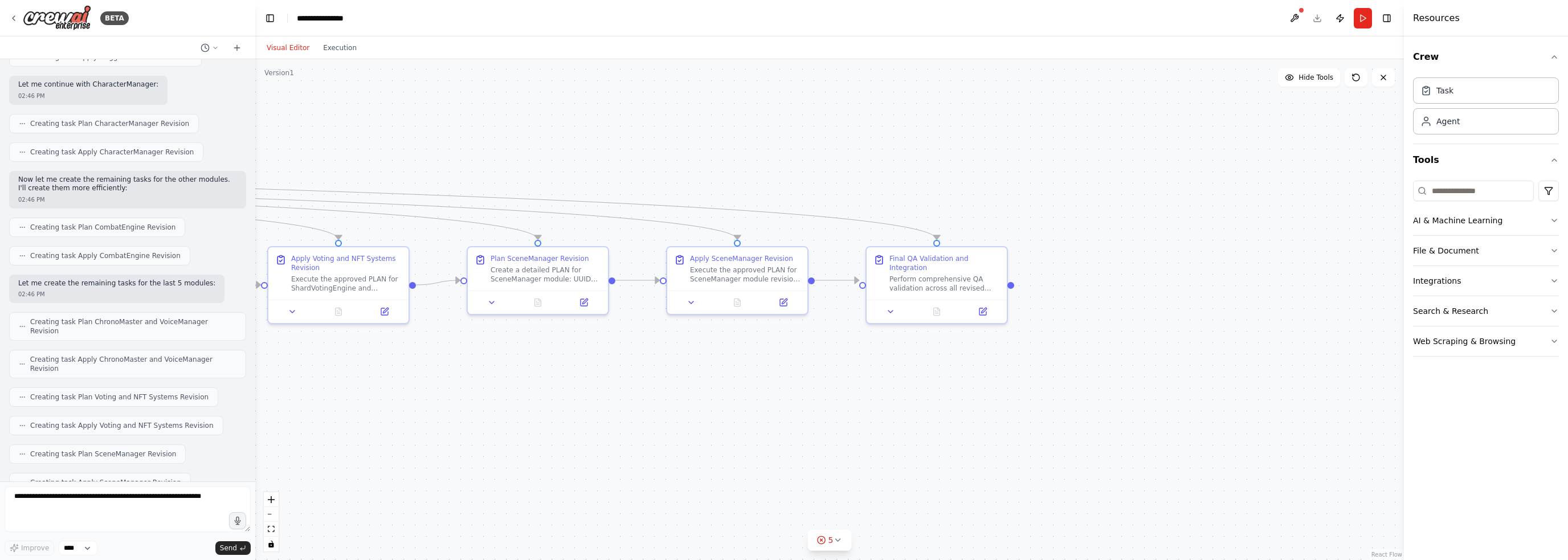
drag, startPoint x: 1232, startPoint y: 406, endPoint x: 1040, endPoint y: 410, distance: 192.0
click at [783, 410] on div ".deletable-edge-delete-btn { width: 20px; height: 20px; border: 0px solid #ffff…" at bounding box center [829, 309] width 1148 height 500
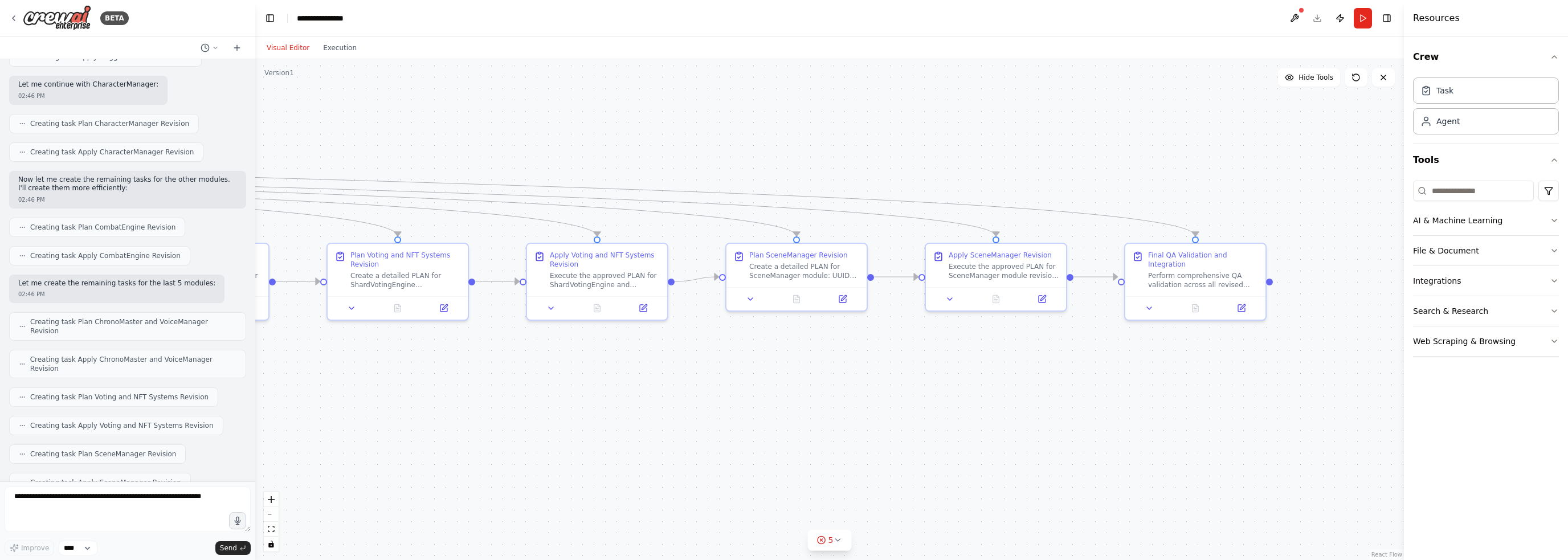
drag, startPoint x: 754, startPoint y: 407, endPoint x: 1374, endPoint y: 394, distance: 620.1
click at [783, 390] on div ".deletable-edge-delete-btn { width: 20px; height: 20px; border: 0px solid #ffff…" at bounding box center [829, 309] width 1148 height 500
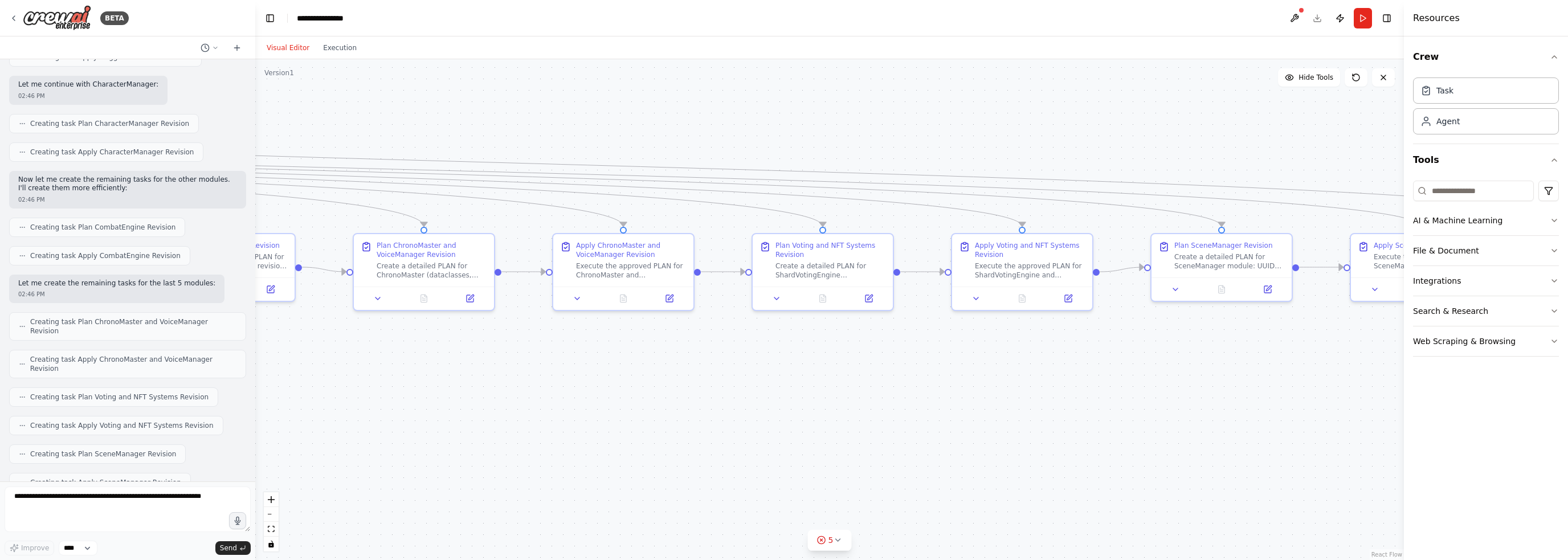
drag, startPoint x: 768, startPoint y: 391, endPoint x: 1464, endPoint y: 368, distance: 696.4
click at [783, 368] on div "BETA Project: ChronoBound — Modular, AI-driven VTT/engine Objective Automate a …" at bounding box center [784, 280] width 1568 height 560
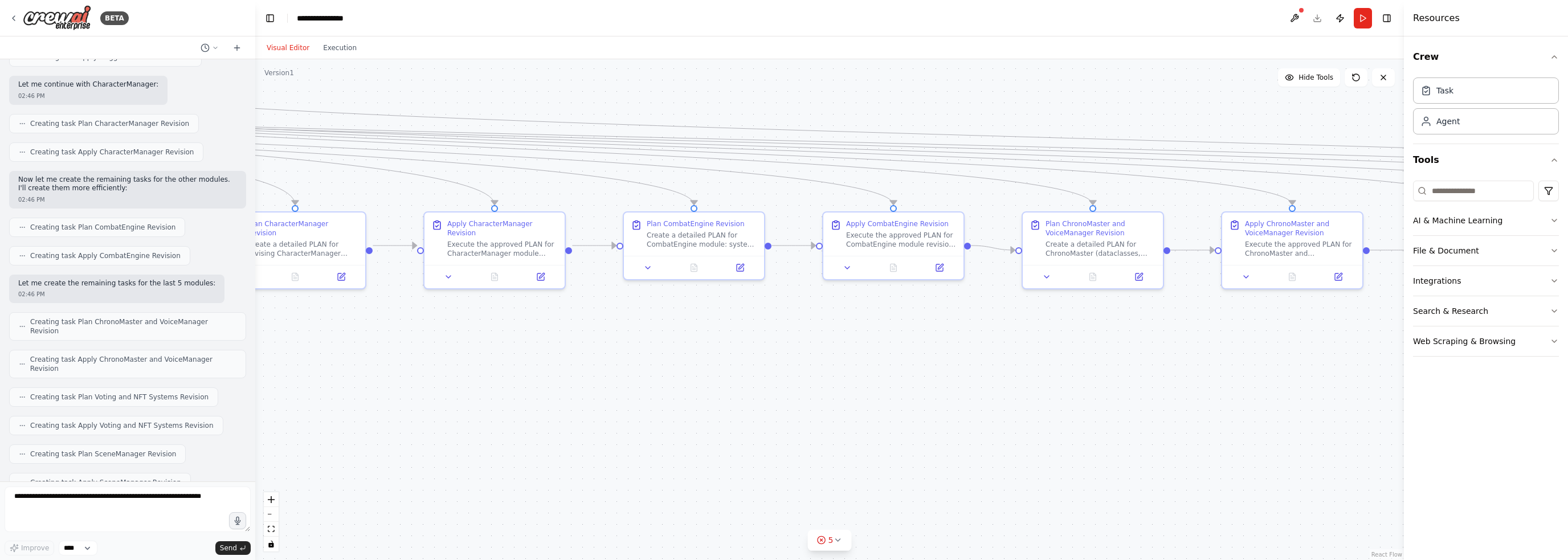
drag, startPoint x: 844, startPoint y: 389, endPoint x: 1425, endPoint y: 377, distance: 581.1
click at [783, 369] on div "BETA Project: ChronoBound — Modular, AI-driven VTT/engine Objective Automate a …" at bounding box center [784, 280] width 1568 height 560
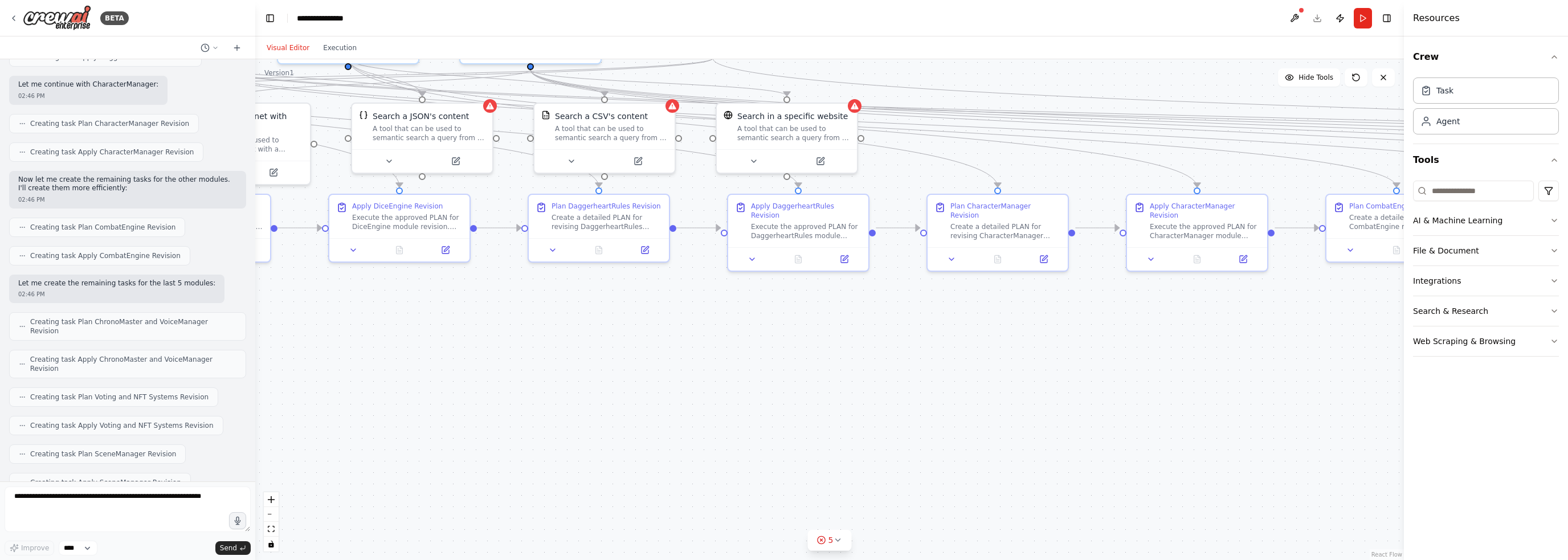
drag, startPoint x: 863, startPoint y: 359, endPoint x: 1395, endPoint y: 366, distance: 532.0
click at [783, 365] on div ".deletable-edge-delete-btn { width: 20px; height: 20px; border: 0px solid #ffff…" at bounding box center [829, 309] width 1148 height 500
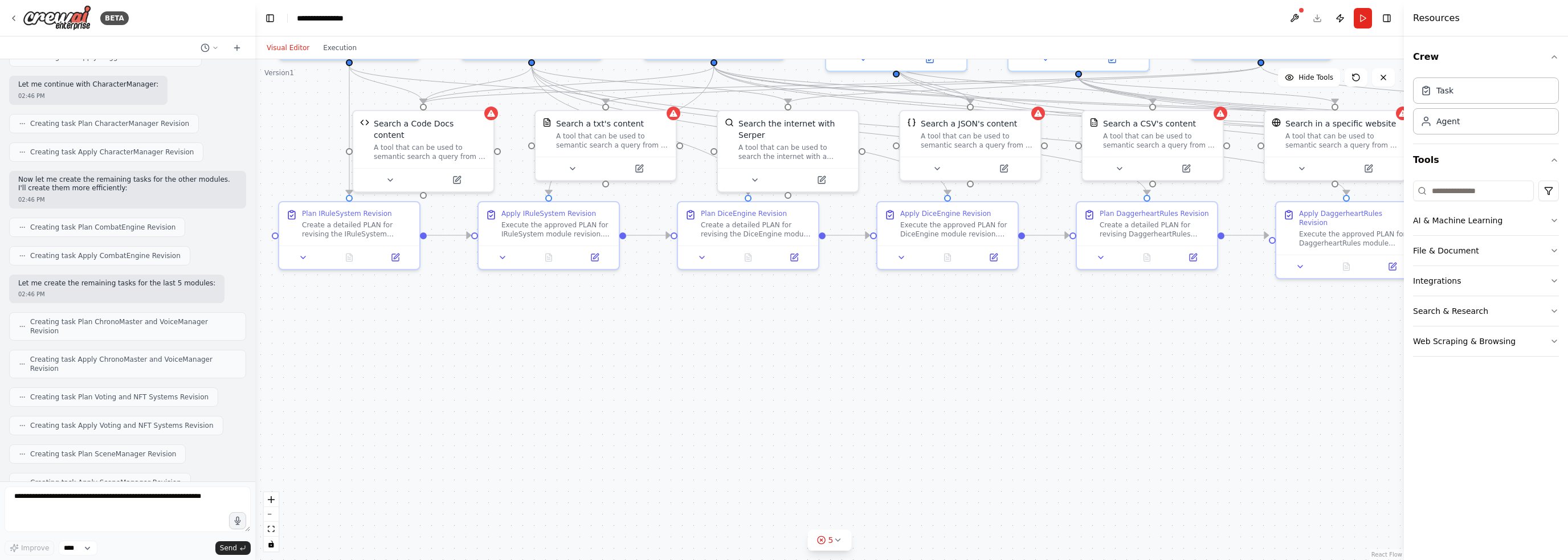
drag, startPoint x: 957, startPoint y: 346, endPoint x: 1337, endPoint y: 377, distance: 381.3
click at [783, 374] on div ".deletable-edge-delete-btn { width: 20px; height: 20px; border: 0px solid #ffff…" at bounding box center [829, 309] width 1148 height 500
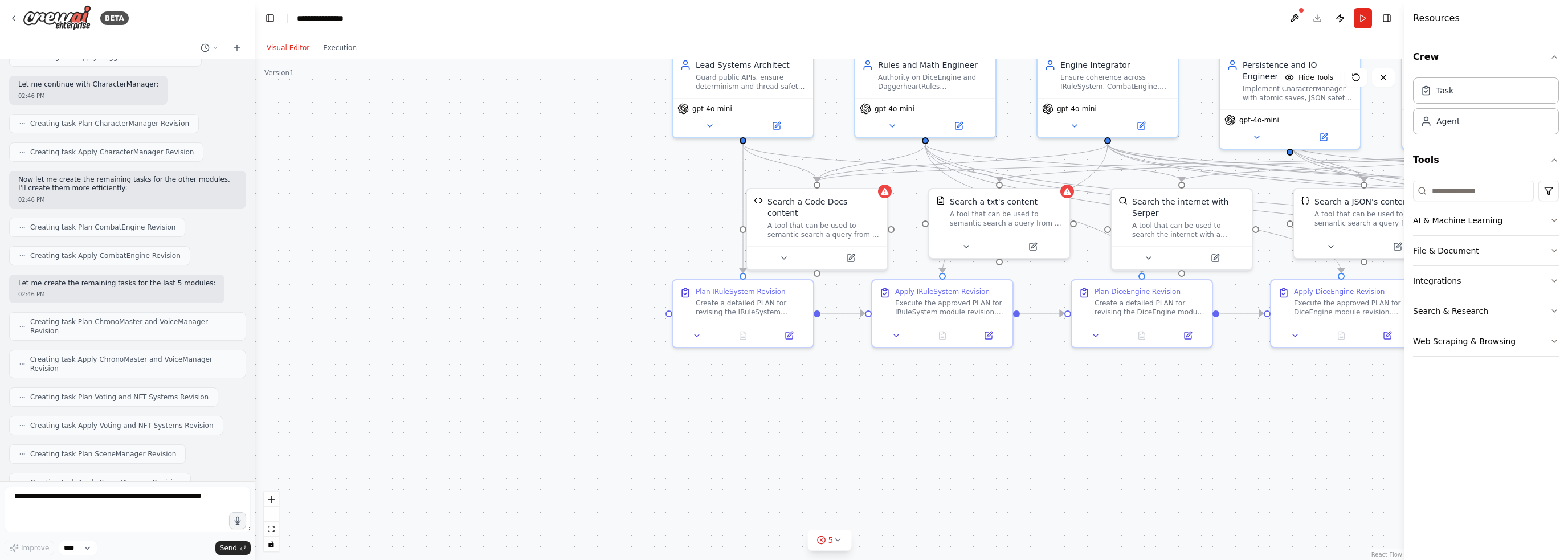
drag, startPoint x: 1090, startPoint y: 397, endPoint x: 940, endPoint y: 448, distance: 158.4
click at [783, 459] on div ".deletable-edge-delete-btn { width: 20px; height: 20px; border: 0px solid #ffff…" at bounding box center [829, 309] width 1148 height 500
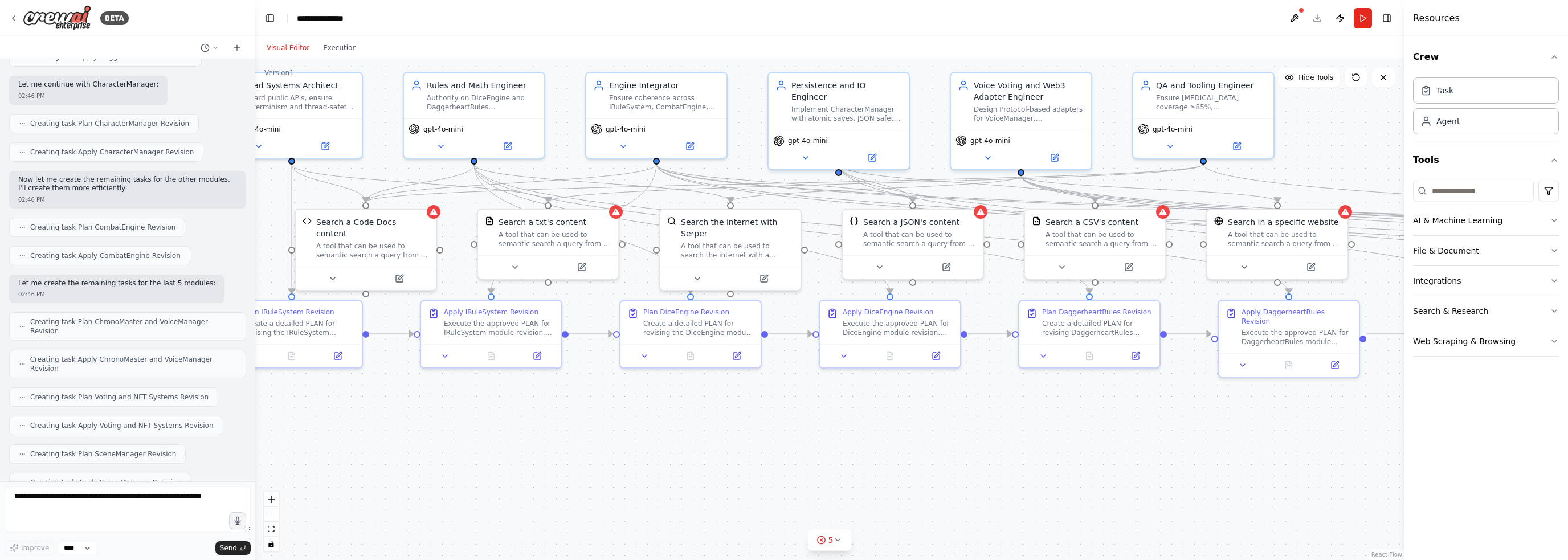
drag, startPoint x: 1017, startPoint y: 414, endPoint x: 678, endPoint y: 415, distance: 339.0
click at [702, 415] on div ".deletable-edge-delete-btn { width: 20px; height: 20px; border: 0px solid #ffff…" at bounding box center [829, 309] width 1148 height 500
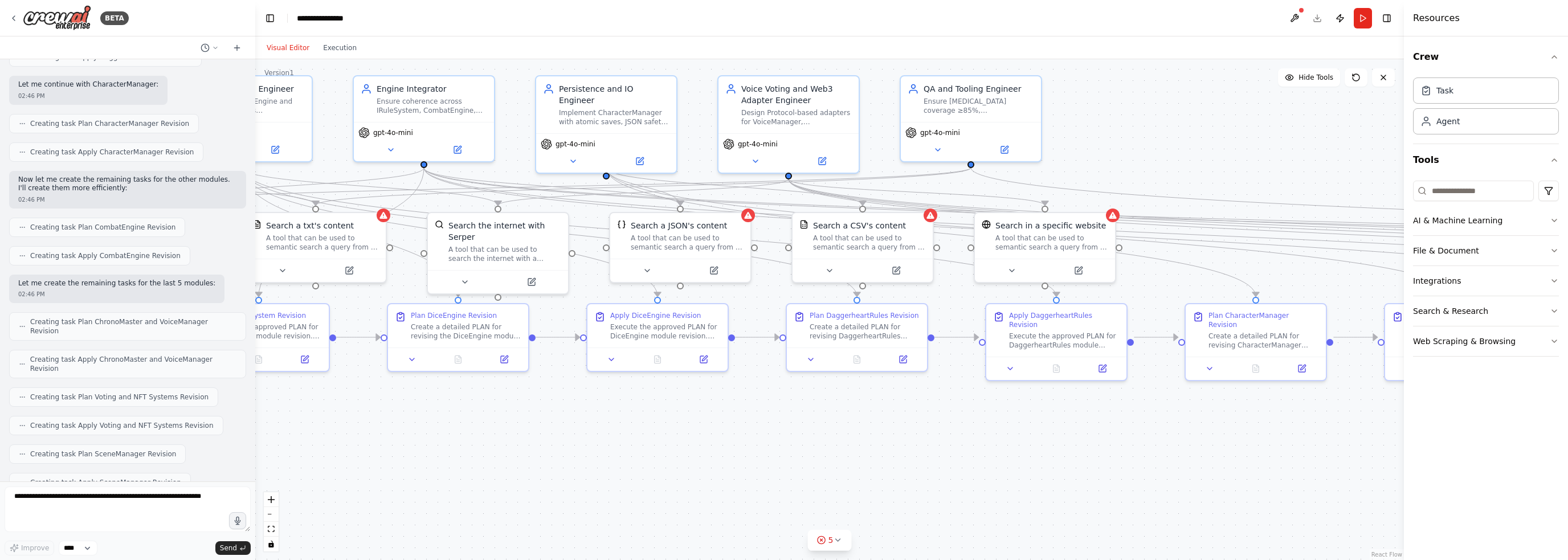
drag, startPoint x: 982, startPoint y: 428, endPoint x: 631, endPoint y: 386, distance: 353.5
click at [633, 386] on div ".deletable-edge-delete-btn { width: 20px; height: 20px; border: 0px solid #ffff…" at bounding box center [829, 309] width 1148 height 500
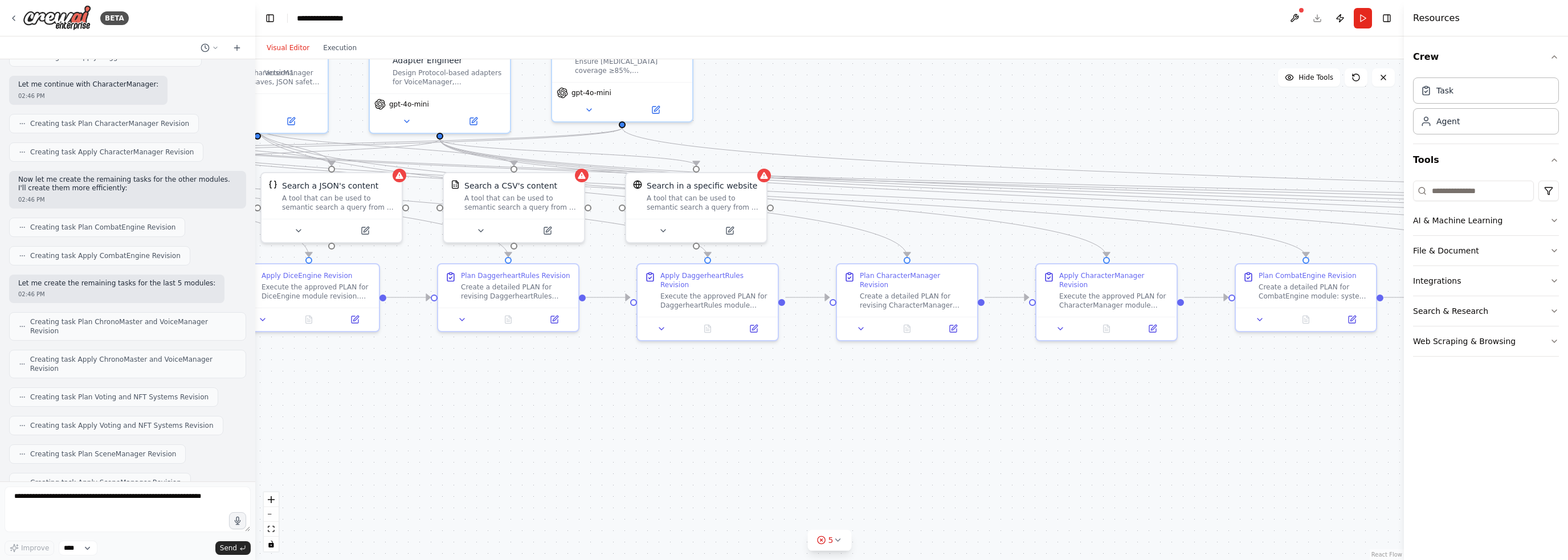
drag, startPoint x: 1009, startPoint y: 422, endPoint x: 615, endPoint y: 430, distance: 394.1
click at [618, 430] on div ".deletable-edge-delete-btn { width: 20px; height: 20px; border: 0px solid #ffff…" at bounding box center [829, 309] width 1148 height 500
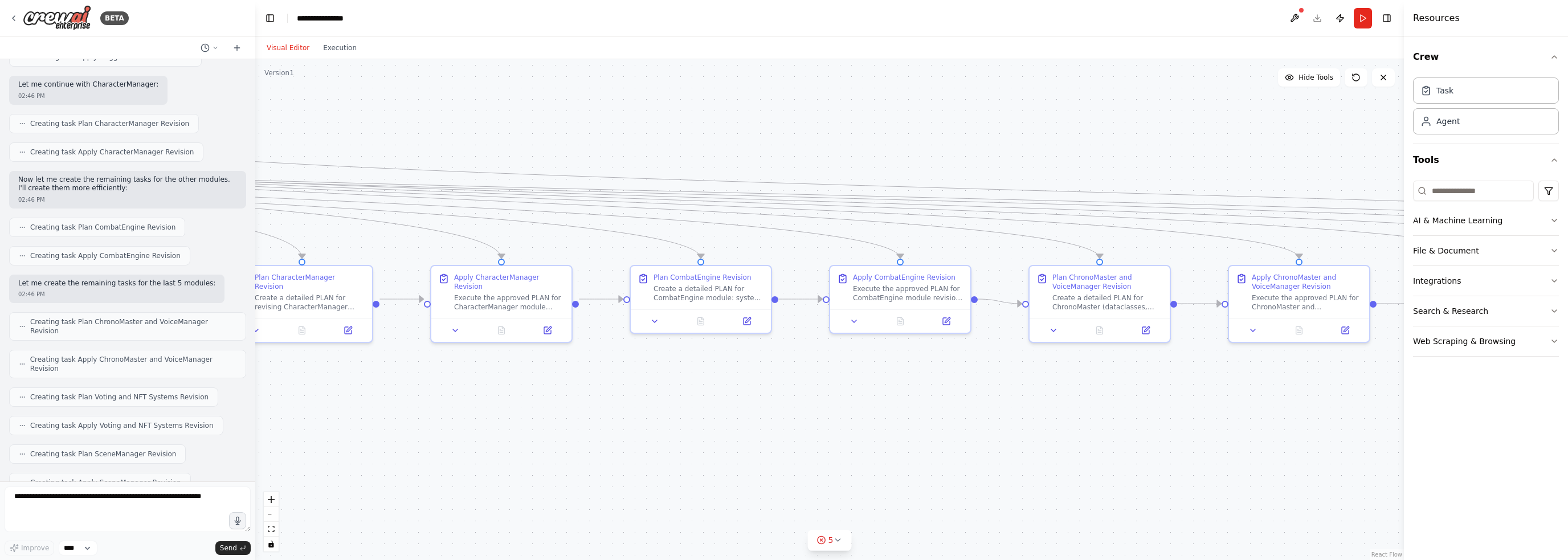
drag, startPoint x: 802, startPoint y: 438, endPoint x: 691, endPoint y: 434, distance: 111.1
click at [691, 434] on div ".deletable-edge-delete-btn { width: 20px; height: 20px; border: 0px solid #ffff…" at bounding box center [829, 309] width 1148 height 500
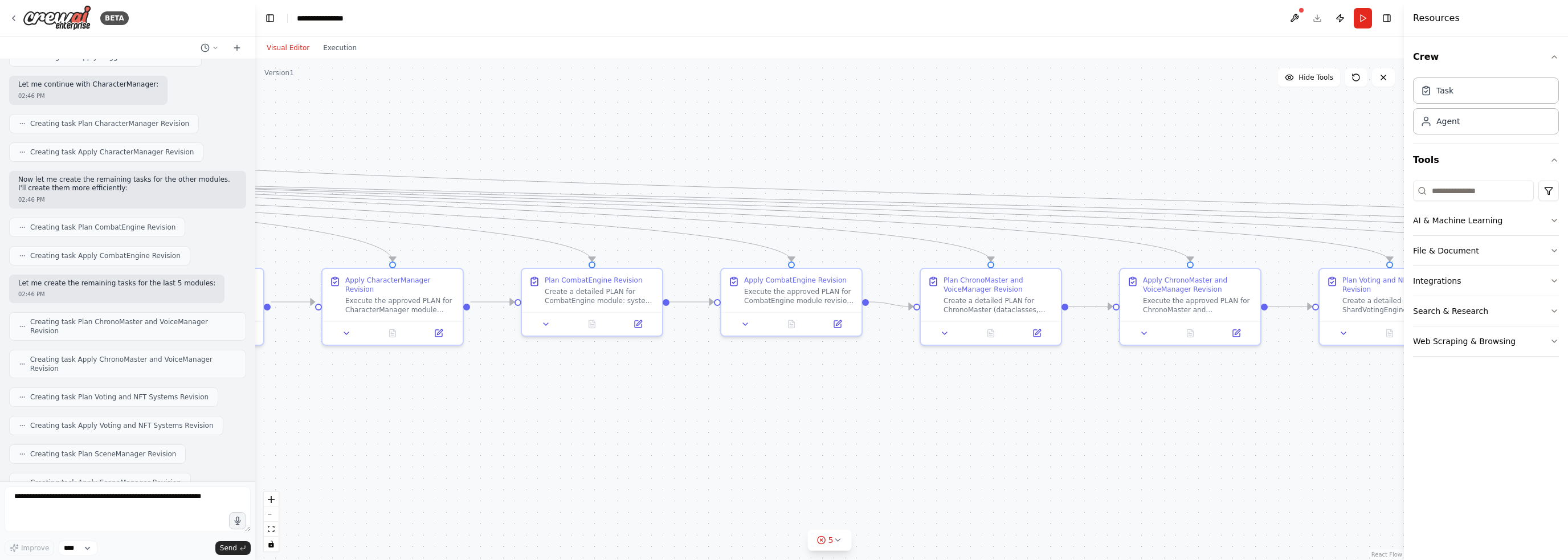
drag, startPoint x: 916, startPoint y: 429, endPoint x: 684, endPoint y: 436, distance: 232.1
click at [673, 432] on div ".deletable-edge-delete-btn { width: 20px; height: 20px; border: 0px solid #ffff…" at bounding box center [829, 309] width 1148 height 500
drag, startPoint x: 821, startPoint y: 430, endPoint x: 633, endPoint y: 428, distance: 188.0
click at [633, 428] on div ".deletable-edge-delete-btn { width: 20px; height: 20px; border: 0px solid #ffff…" at bounding box center [829, 309] width 1148 height 500
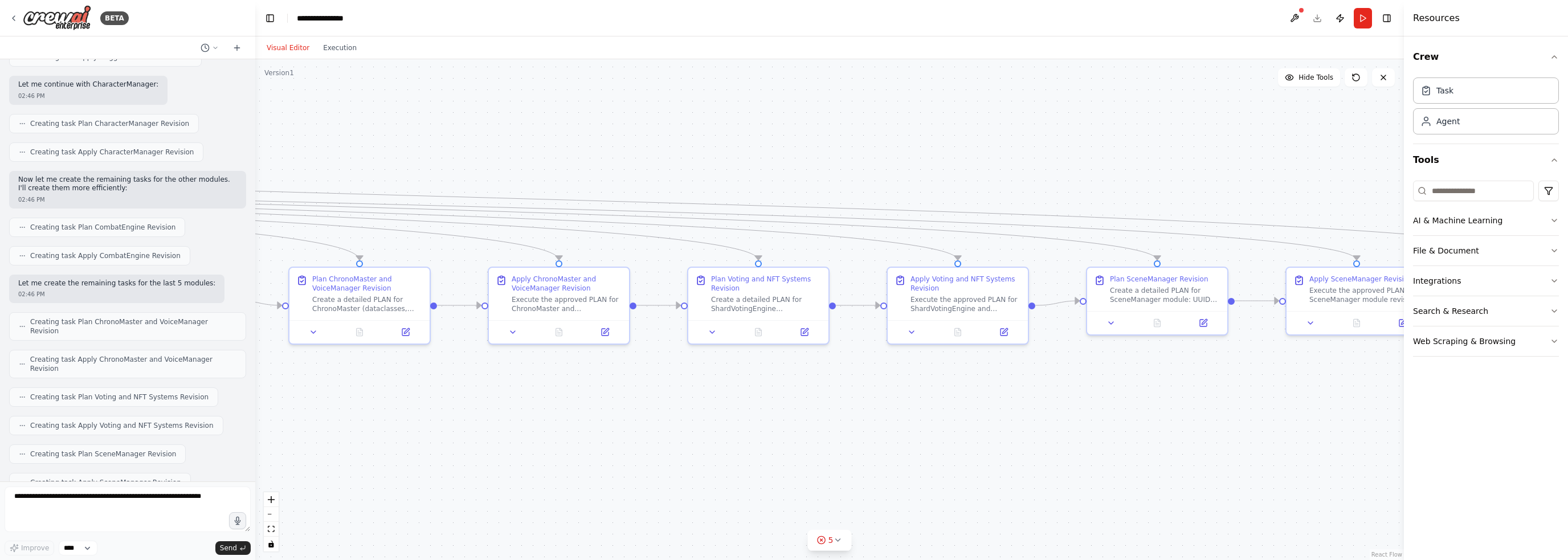
drag, startPoint x: 818, startPoint y: 440, endPoint x: 569, endPoint y: 446, distance: 249.1
click at [570, 445] on div ".deletable-edge-delete-btn { width: 20px; height: 20px; border: 0px solid #ffff…" at bounding box center [829, 309] width 1148 height 500
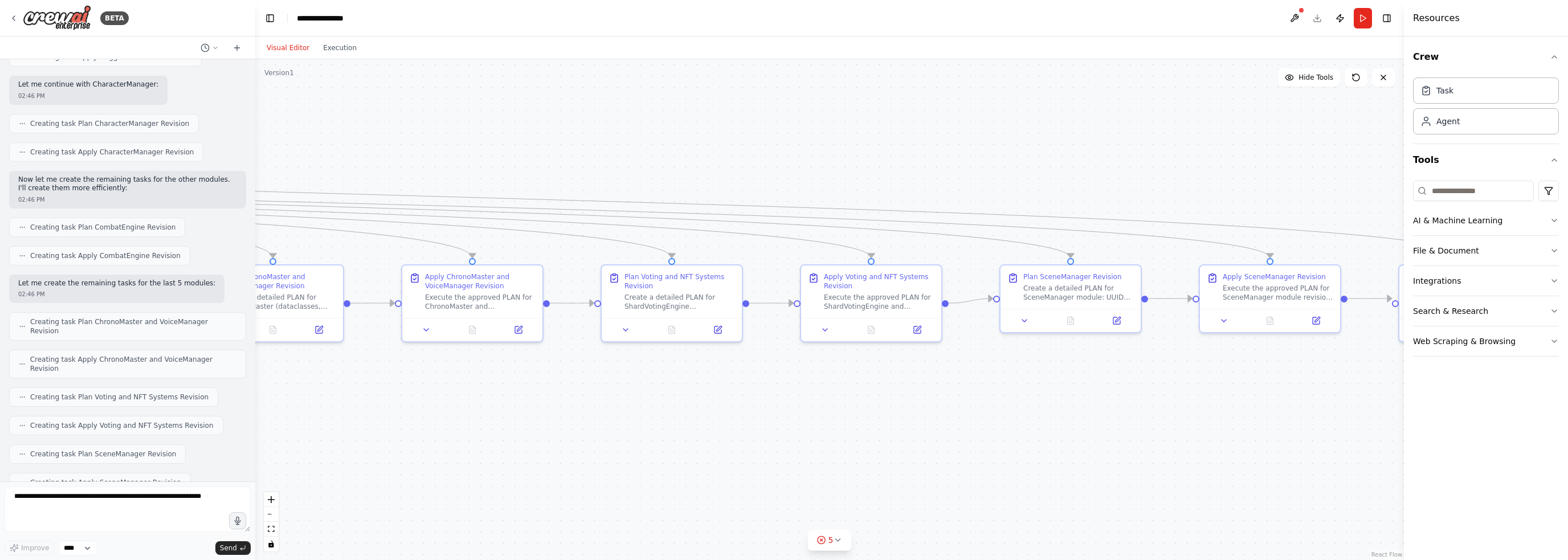
drag, startPoint x: 750, startPoint y: 448, endPoint x: 554, endPoint y: 447, distance: 196.0
click at [556, 447] on div ".deletable-edge-delete-btn { width: 20px; height: 20px; border: 0px solid #ffff…" at bounding box center [829, 309] width 1148 height 500
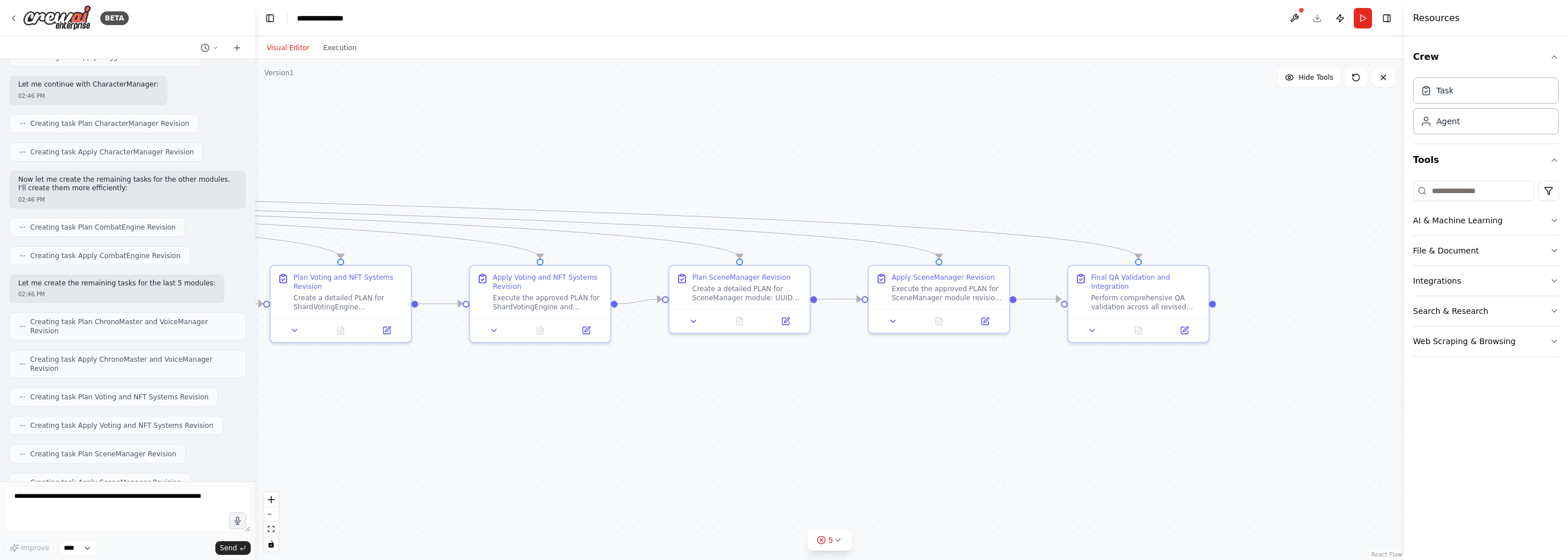
drag, startPoint x: 793, startPoint y: 441, endPoint x: 575, endPoint y: 443, distance: 218.0
click at [575, 443] on div ".deletable-edge-delete-btn { width: 20px; height: 20px; border: 0px solid #ffff…" at bounding box center [829, 309] width 1148 height 500
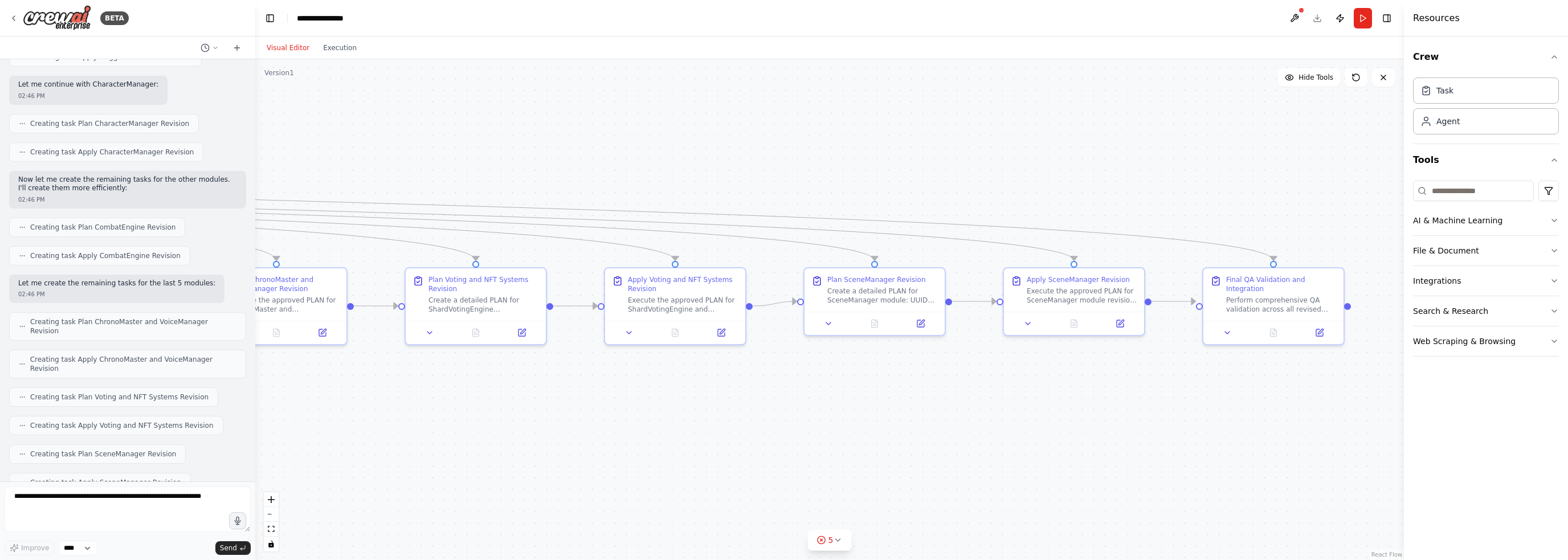
drag, startPoint x: 575, startPoint y: 446, endPoint x: 1237, endPoint y: 428, distance: 662.2
click at [783, 428] on div ".deletable-edge-delete-btn { width: 20px; height: 20px; border: 0px solid #ffff…" at bounding box center [829, 309] width 1148 height 500
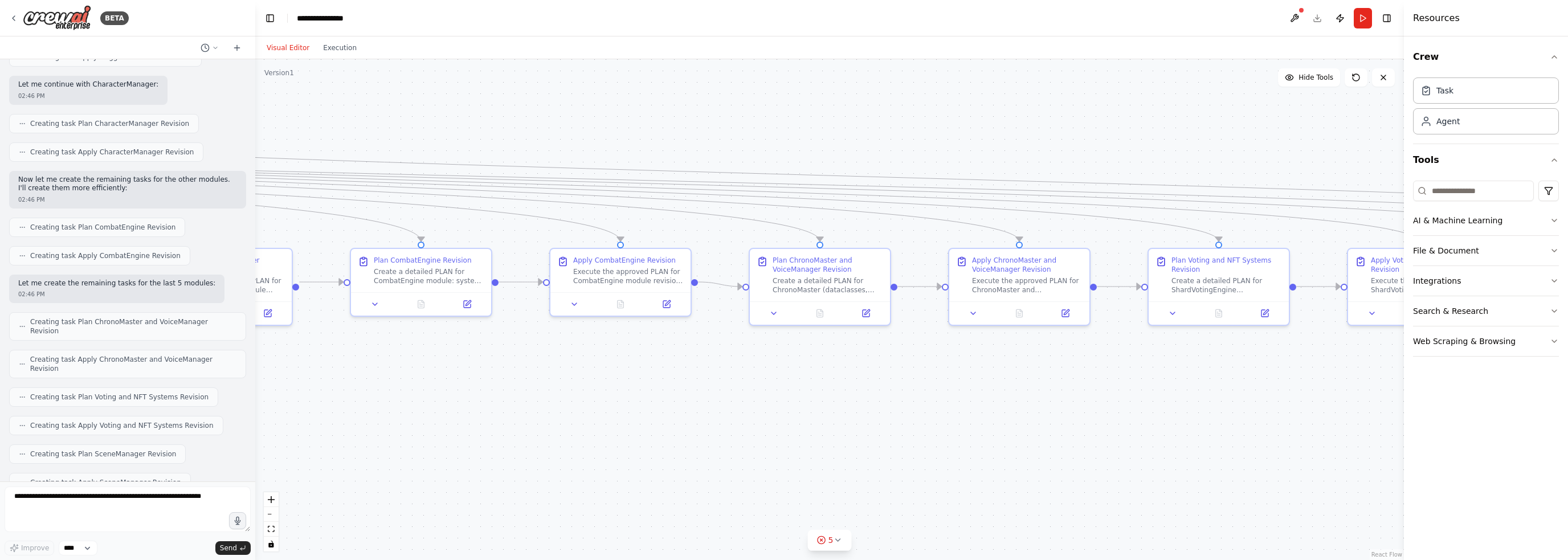
drag, startPoint x: 658, startPoint y: 453, endPoint x: 975, endPoint y: 457, distance: 317.0
click at [783, 457] on div ".deletable-edge-delete-btn { width: 20px; height: 20px; border: 0px solid #ffff…" at bounding box center [829, 309] width 1148 height 500
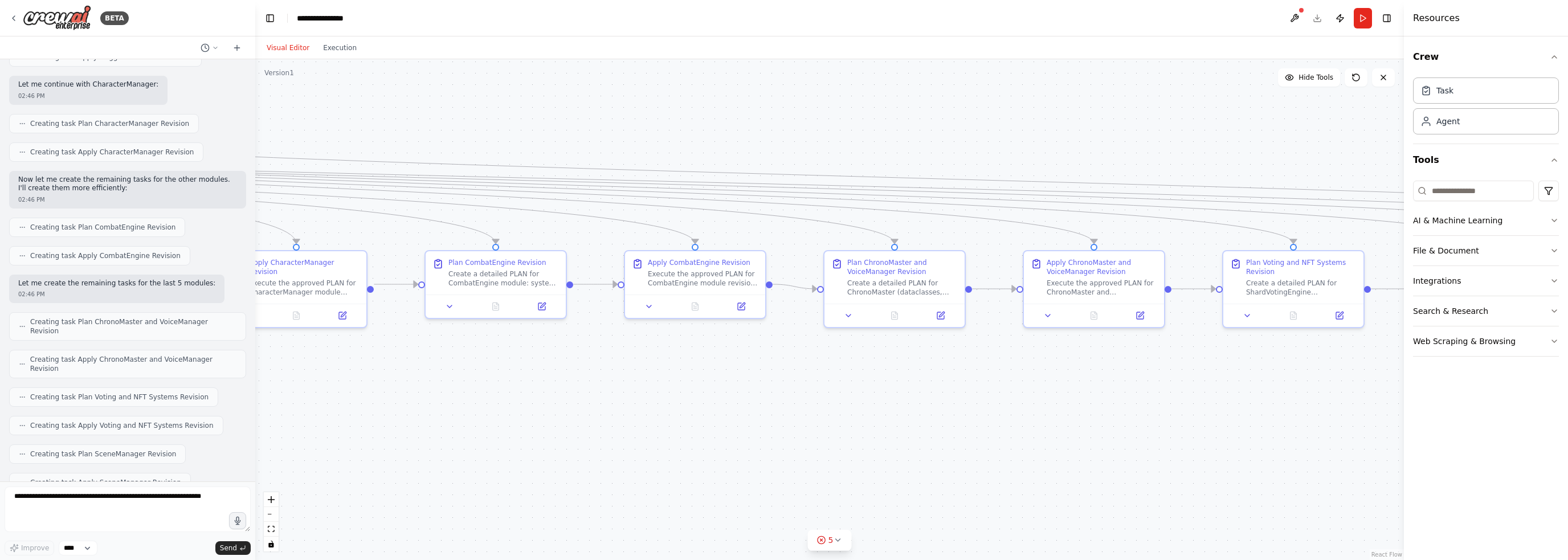
drag, startPoint x: 730, startPoint y: 460, endPoint x: 1042, endPoint y: 457, distance: 312.0
click at [783, 457] on div ".deletable-edge-delete-btn { width: 20px; height: 20px; border: 0px solid #ffff…" at bounding box center [829, 309] width 1148 height 500
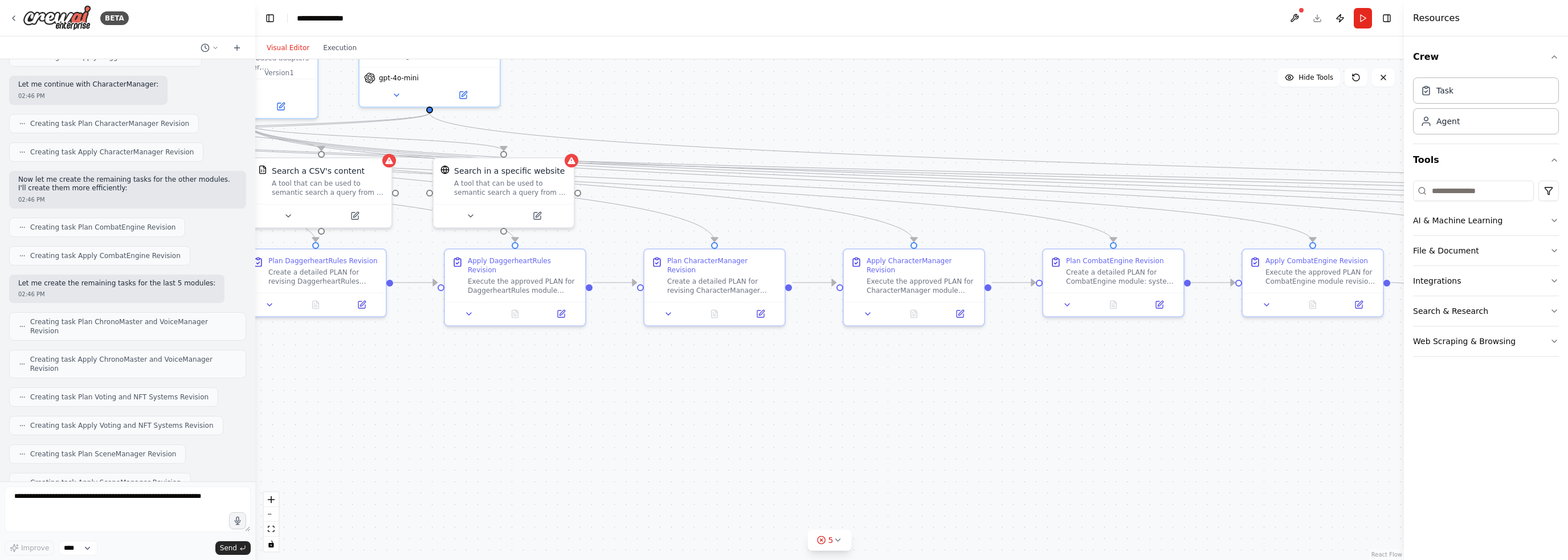
drag, startPoint x: 953, startPoint y: 463, endPoint x: 743, endPoint y: 469, distance: 210.1
click at [783, 463] on div ".deletable-edge-delete-btn { width: 20px; height: 20px; border: 0px solid #ffff…" at bounding box center [829, 309] width 1148 height 500
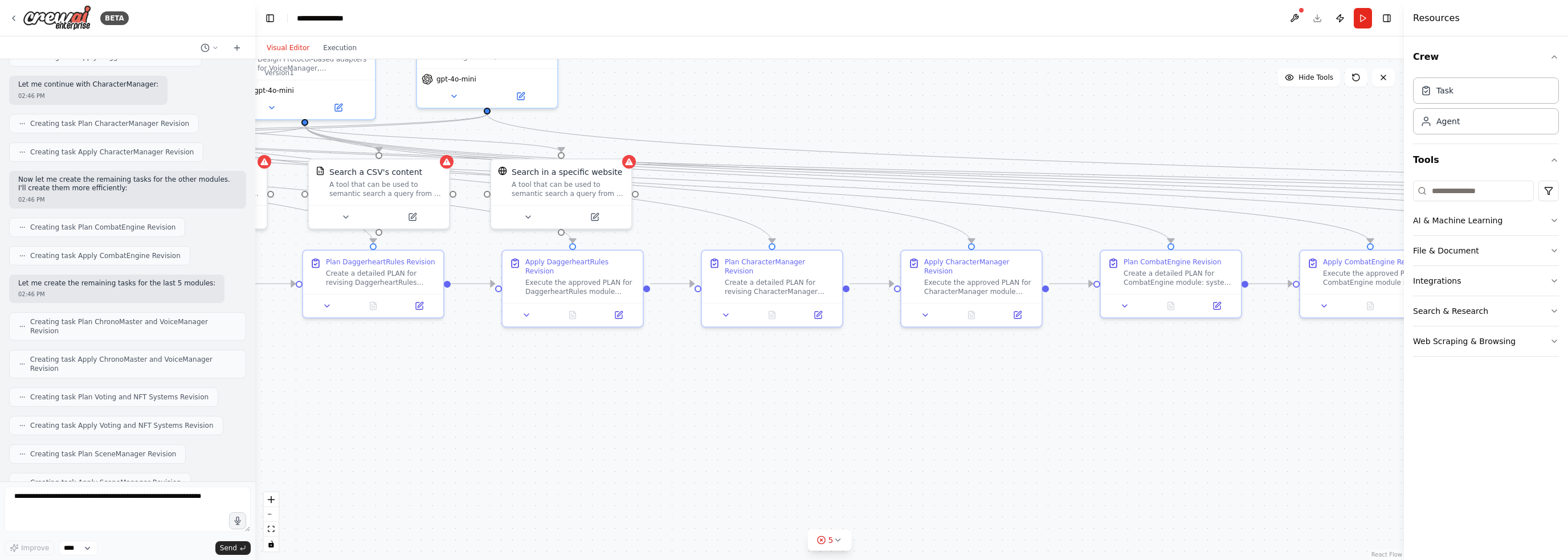
drag, startPoint x: 584, startPoint y: 465, endPoint x: 907, endPoint y: 482, distance: 323.4
click at [783, 482] on div ".deletable-edge-delete-btn { width: 20px; height: 20px; border: 0px solid #ffff…" at bounding box center [829, 309] width 1148 height 500
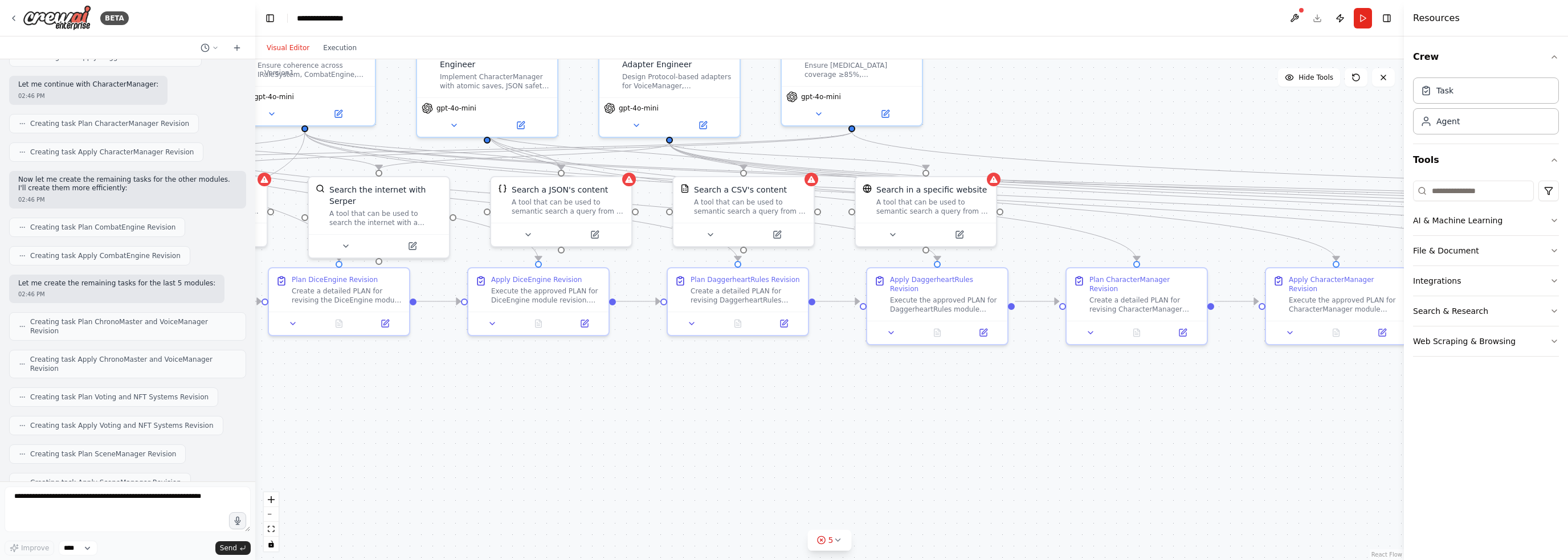
drag, startPoint x: 650, startPoint y: 470, endPoint x: 903, endPoint y: 471, distance: 253.0
click at [783, 471] on div ".deletable-edge-delete-btn { width: 20px; height: 20px; border: 0px solid #ffff…" at bounding box center [829, 309] width 1148 height 500
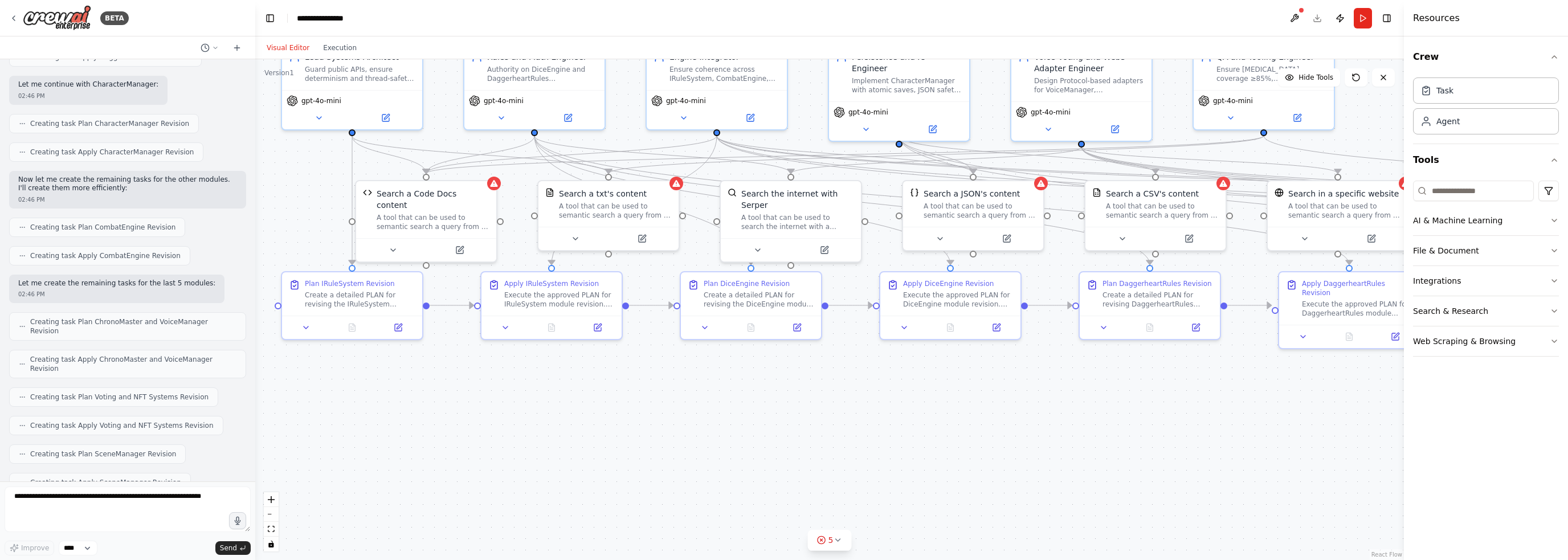
drag, startPoint x: 613, startPoint y: 464, endPoint x: 928, endPoint y: 469, distance: 315.0
click at [783, 469] on div ".deletable-edge-delete-btn { width: 20px; height: 20px; border: 0px solid #ffff…" at bounding box center [829, 309] width 1148 height 500
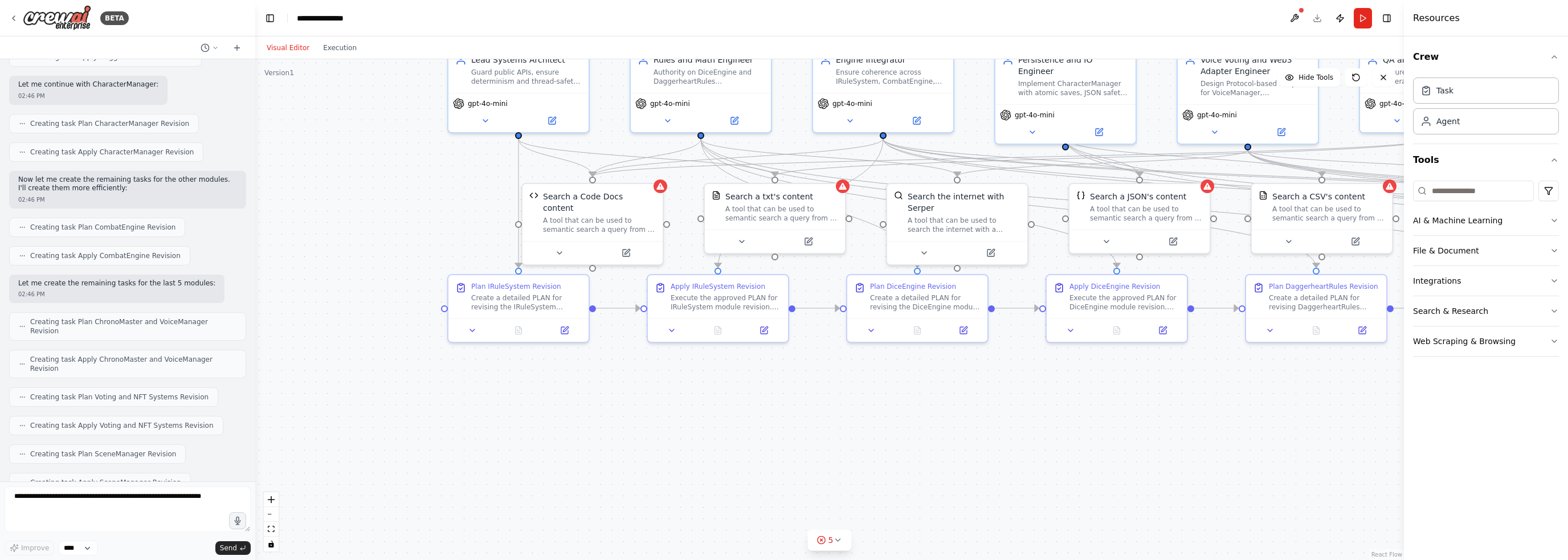
click at [783, 464] on div ".deletable-edge-delete-btn { width: 20px; height: 20px; border: 0px solid #ffff…" at bounding box center [829, 309] width 1148 height 500
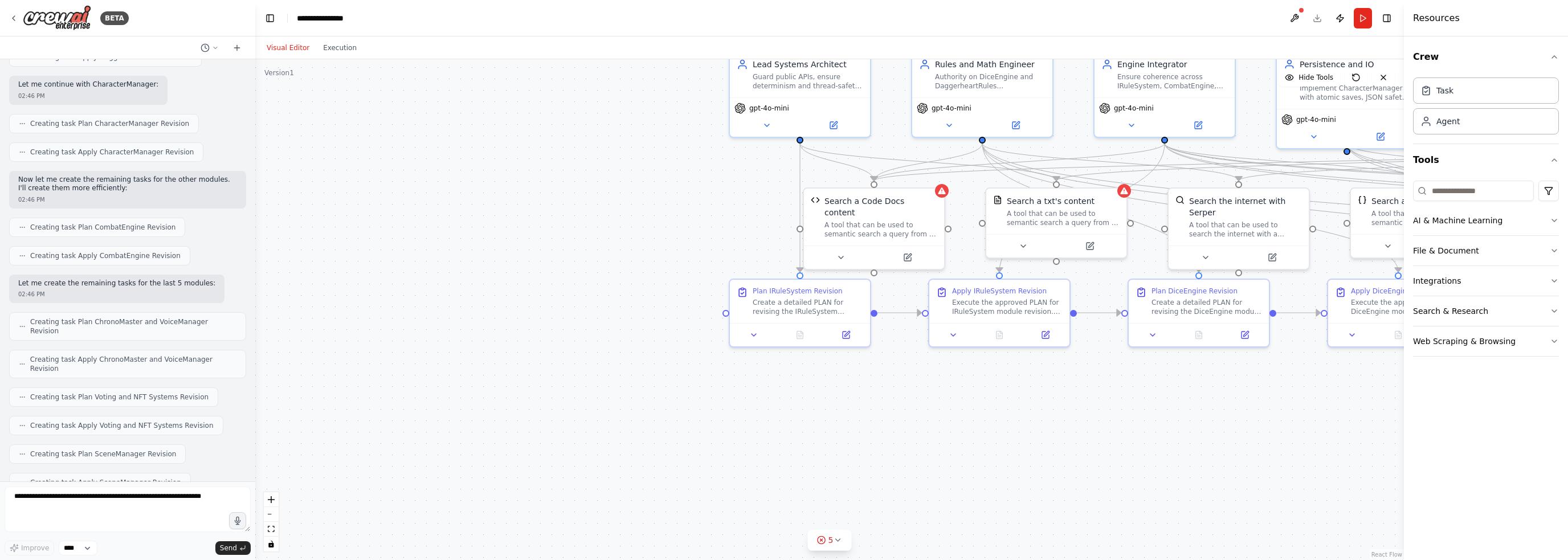
click at [768, 466] on div ".deletable-edge-delete-btn { width: 20px; height: 20px; border: 0px solid #ffff…" at bounding box center [829, 309] width 1148 height 500
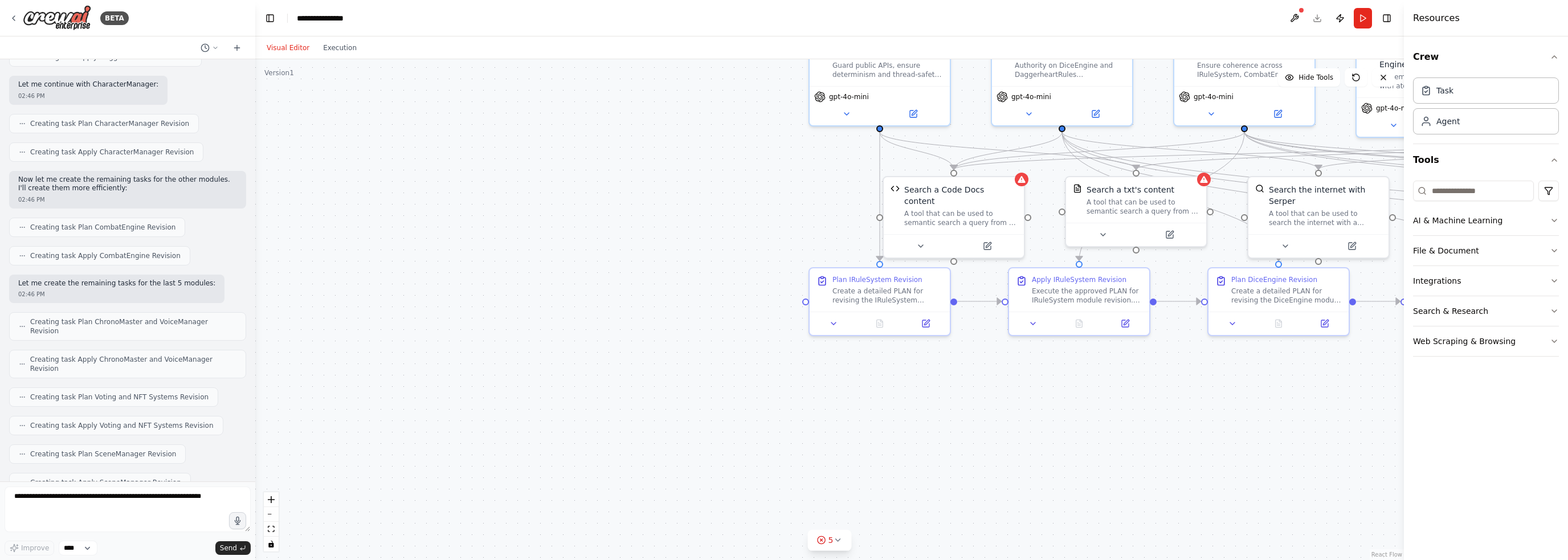
drag, startPoint x: 675, startPoint y: 431, endPoint x: 629, endPoint y: 414, distance: 49.0
click at [617, 413] on div ".deletable-edge-delete-btn { width: 20px; height: 20px; border: 0px solid #ffff…" at bounding box center [829, 309] width 1148 height 500
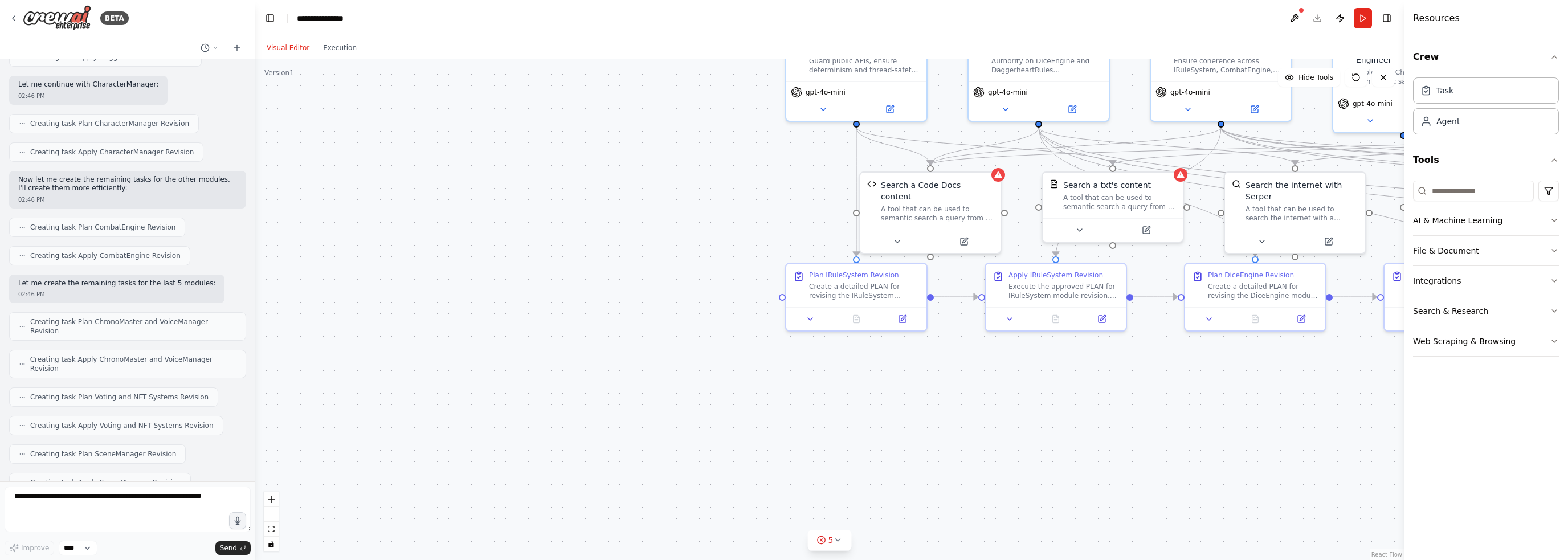
drag, startPoint x: 595, startPoint y: 410, endPoint x: 460, endPoint y: 395, distance: 135.8
click at [464, 395] on div ".deletable-edge-delete-btn { width: 20px; height: 20px; border: 0px solid #ffff…" at bounding box center [829, 309] width 1148 height 500
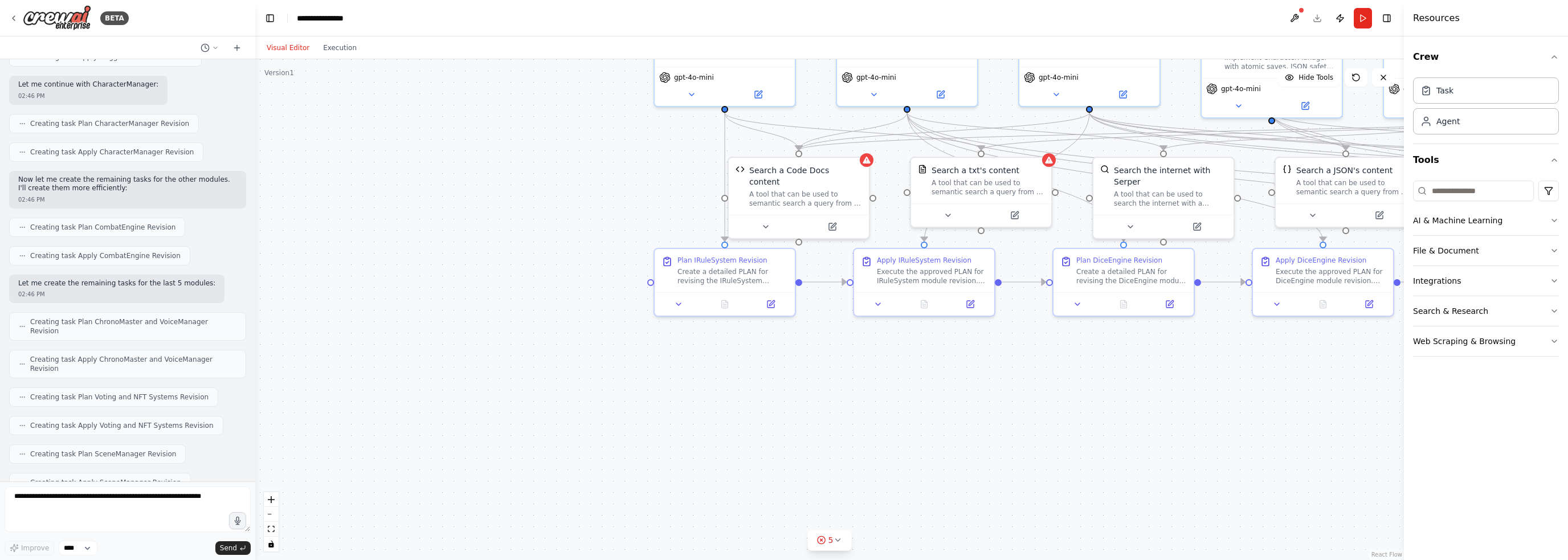
click at [443, 391] on div ".deletable-edge-delete-btn { width: 20px; height: 20px; border: 0px solid #ffff…" at bounding box center [829, 309] width 1148 height 500
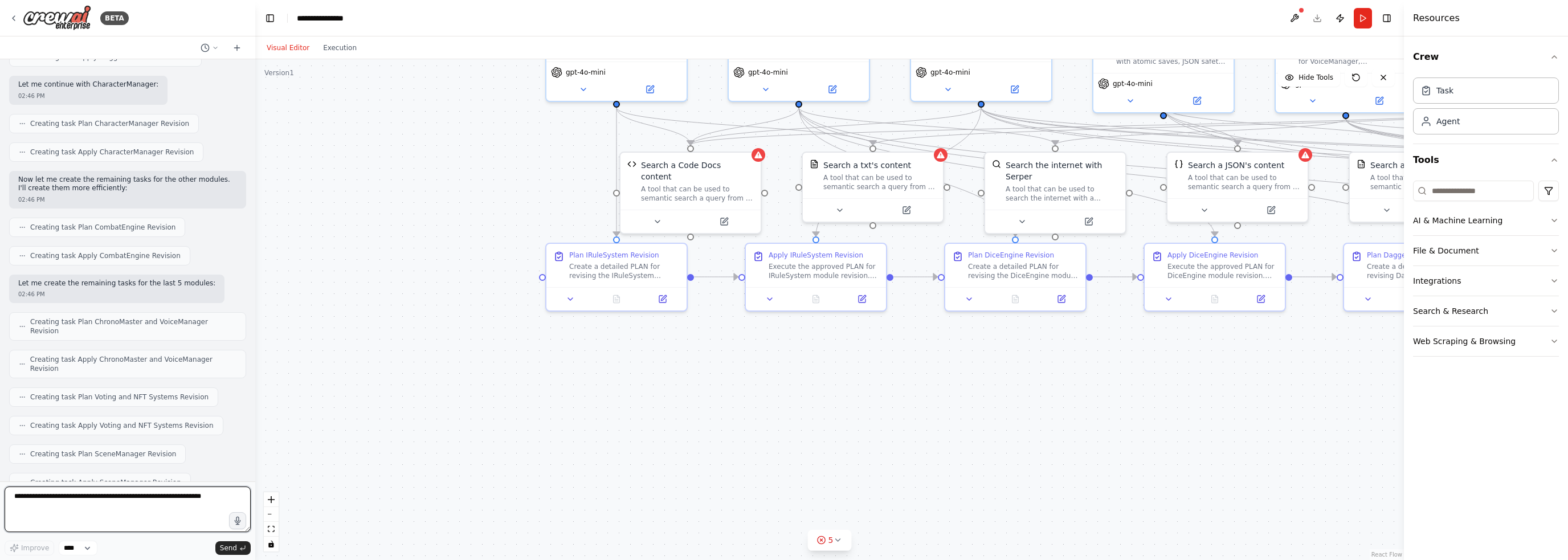
click at [129, 505] on textarea at bounding box center [128, 509] width 246 height 45
type textarea "********"
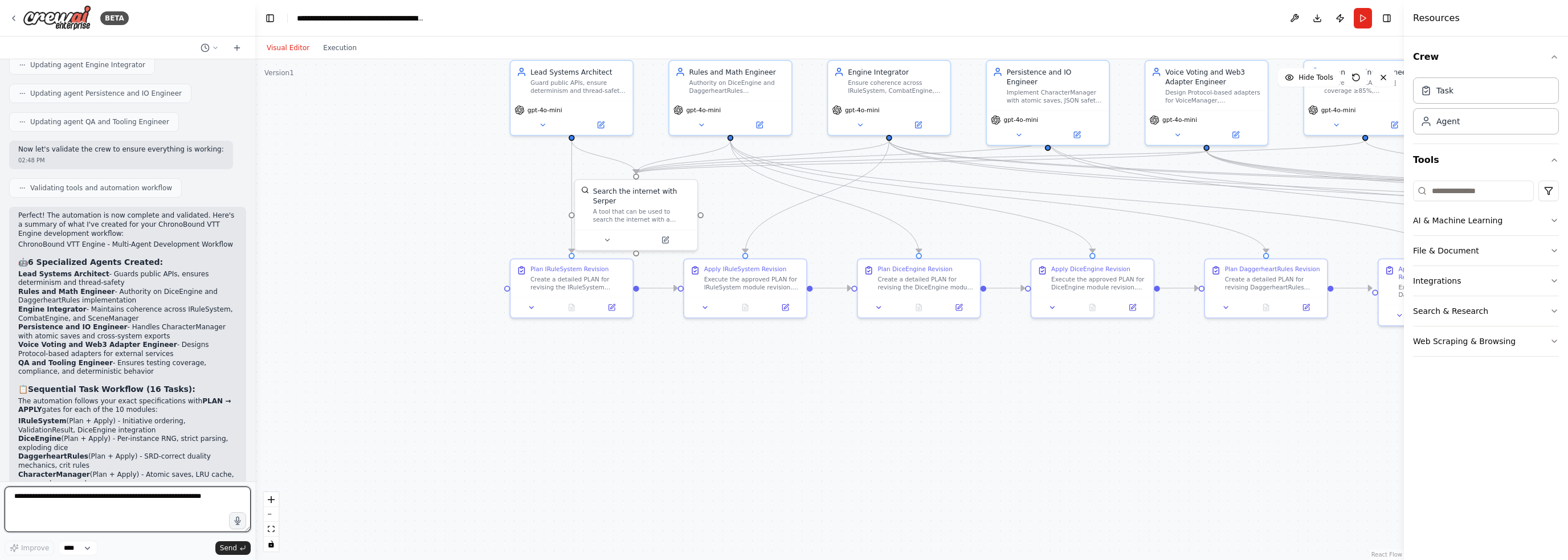
scroll to position [3038, 0]
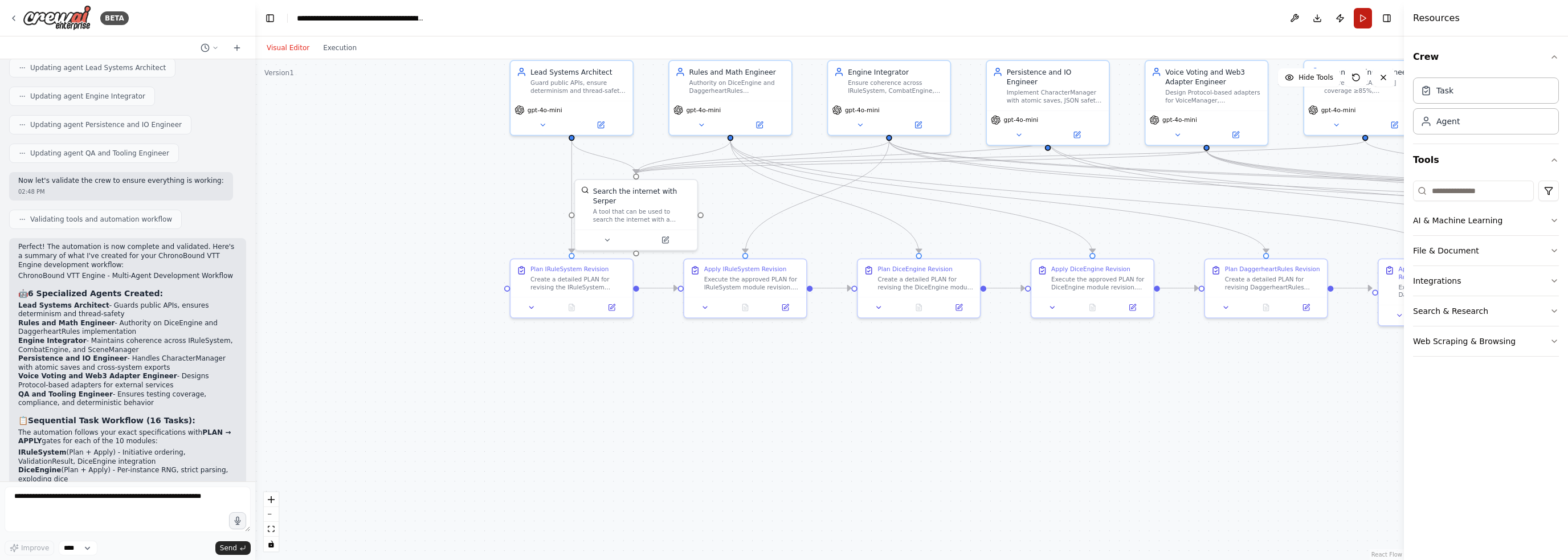
click at [783, 17] on button "Run" at bounding box center [1363, 18] width 18 height 20
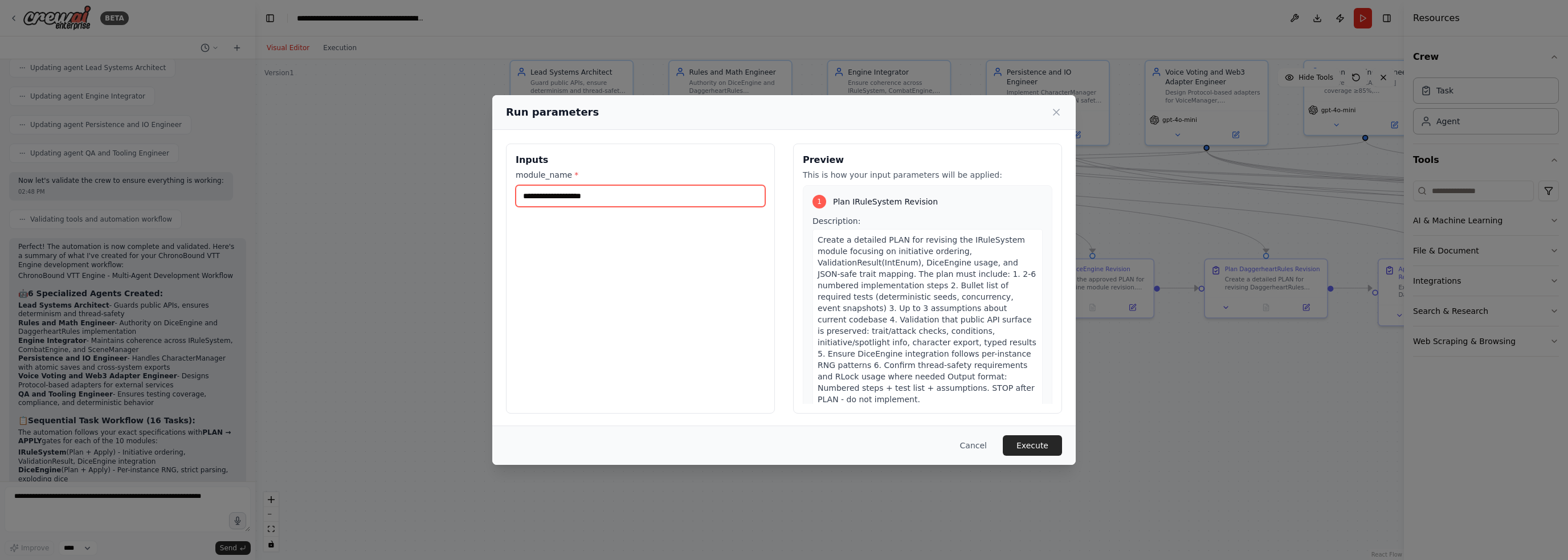
click at [578, 196] on input "module_name *" at bounding box center [640, 195] width 250 height 22
click at [405, 14] on div "Run parameters Inputs module_name * Preview This is how your input parameters w…" at bounding box center [784, 280] width 1568 height 560
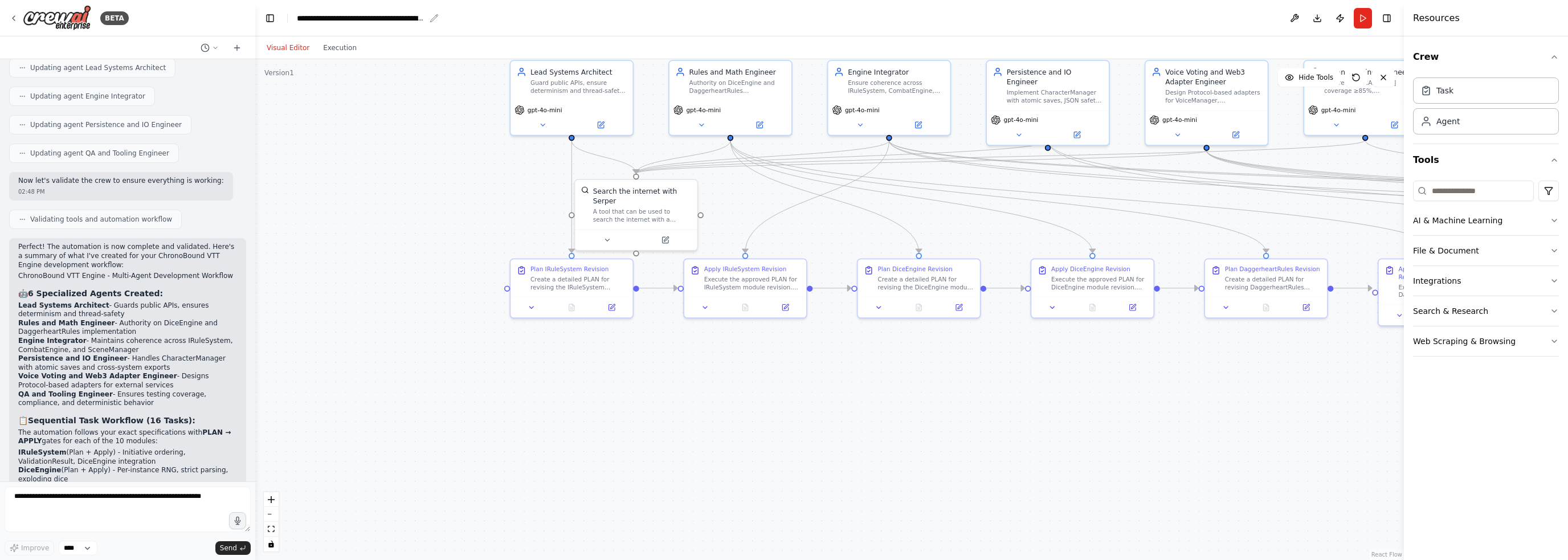
click at [404, 17] on div "**********" at bounding box center [361, 18] width 128 height 11
click at [404, 17] on div "**********" at bounding box center [413, 18] width 233 height 11
copy div "**********"
click at [783, 22] on button "Run" at bounding box center [1363, 18] width 18 height 20
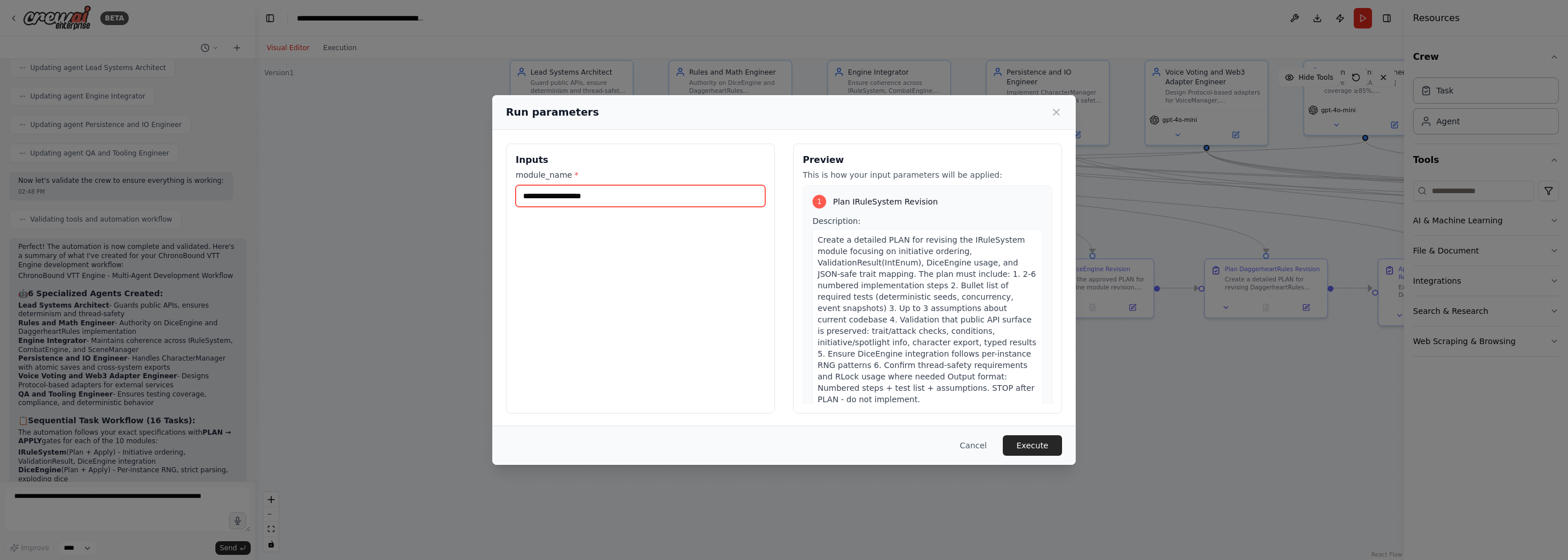
click at [569, 198] on input "module_name *" at bounding box center [640, 195] width 250 height 22
paste input "**********"
type input "**********"
